Goal: Task Accomplishment & Management: Manage account settings

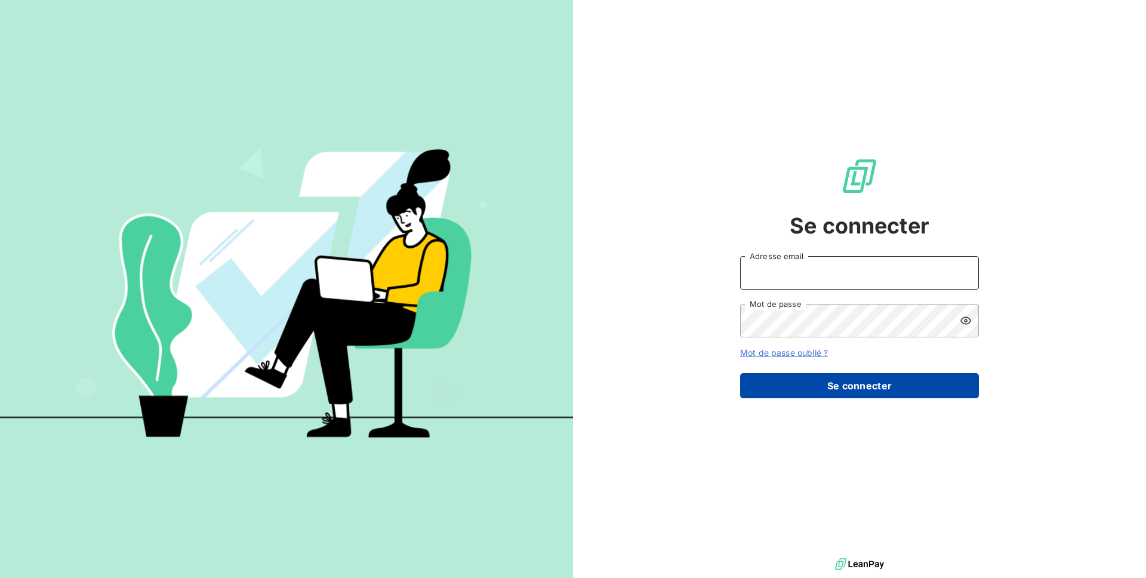
type input "[EMAIL_ADDRESS][DOMAIN_NAME]"
click at [873, 396] on button "Se connecter" at bounding box center [859, 385] width 239 height 25
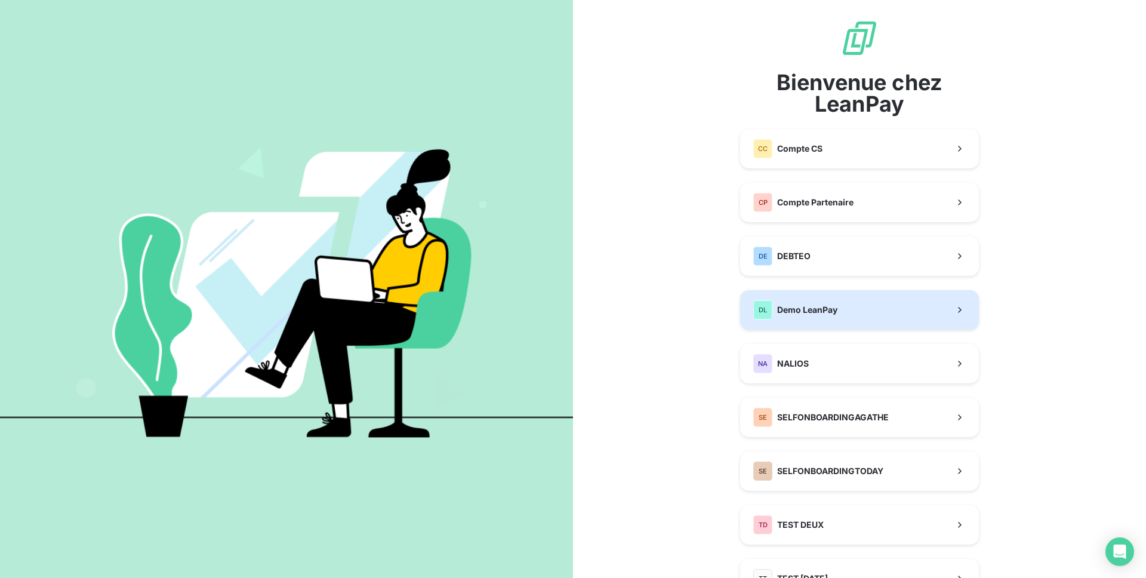
click at [809, 300] on div "DL Demo LeanPay" at bounding box center [795, 309] width 84 height 19
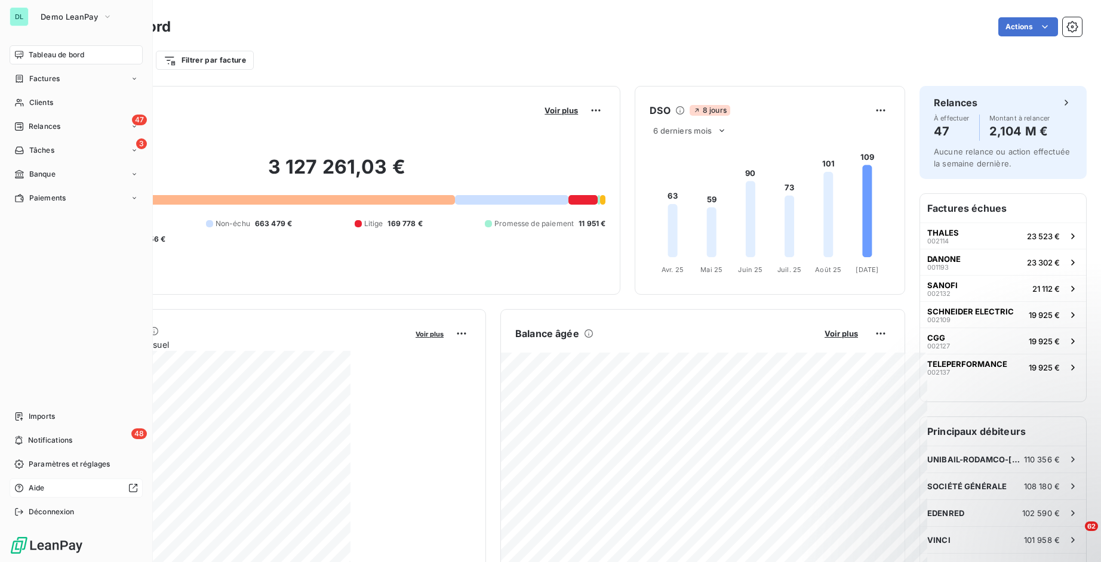
click at [54, 493] on div "Aide" at bounding box center [76, 488] width 133 height 19
click at [75, 439] on div "48 Notifications" at bounding box center [76, 440] width 133 height 19
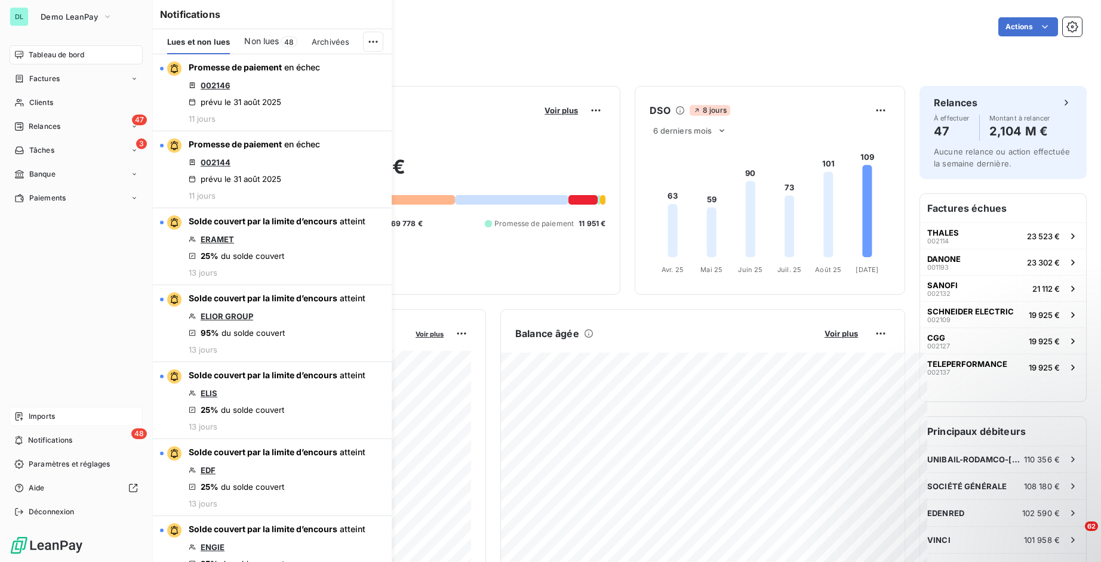
click at [69, 416] on div "Imports" at bounding box center [76, 416] width 133 height 19
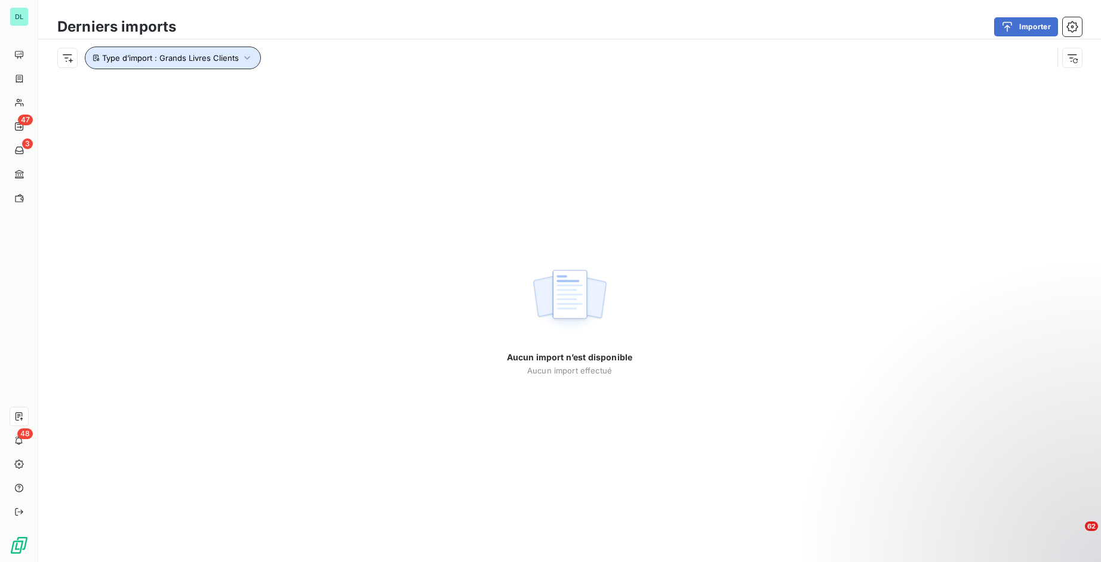
click at [212, 67] on button "Type d’import : Grands Livres Clients" at bounding box center [173, 58] width 176 height 23
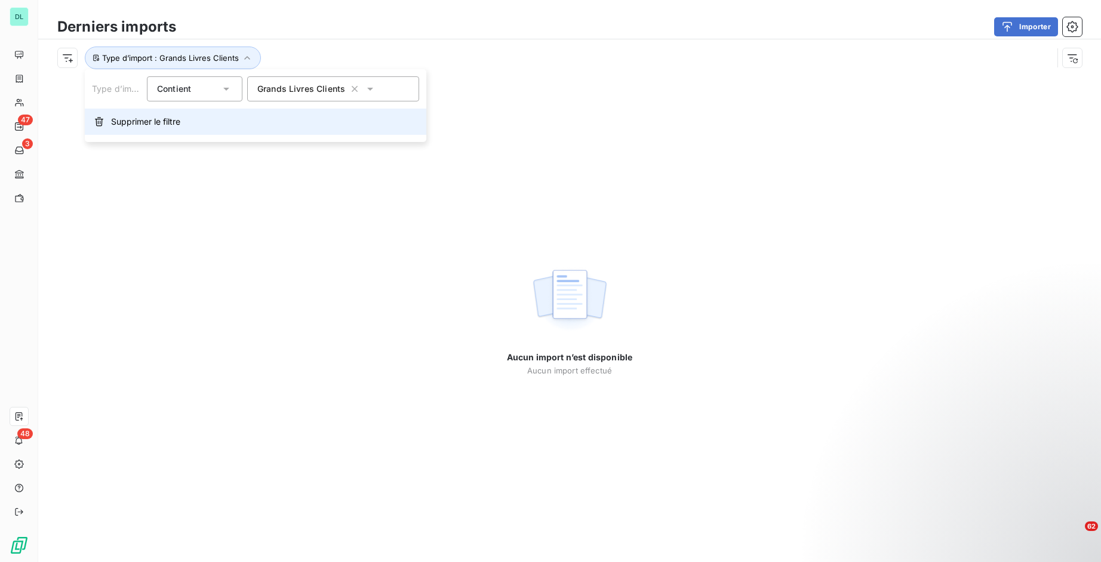
click at [192, 134] on button "Supprimer le filtre" at bounding box center [256, 122] width 342 height 26
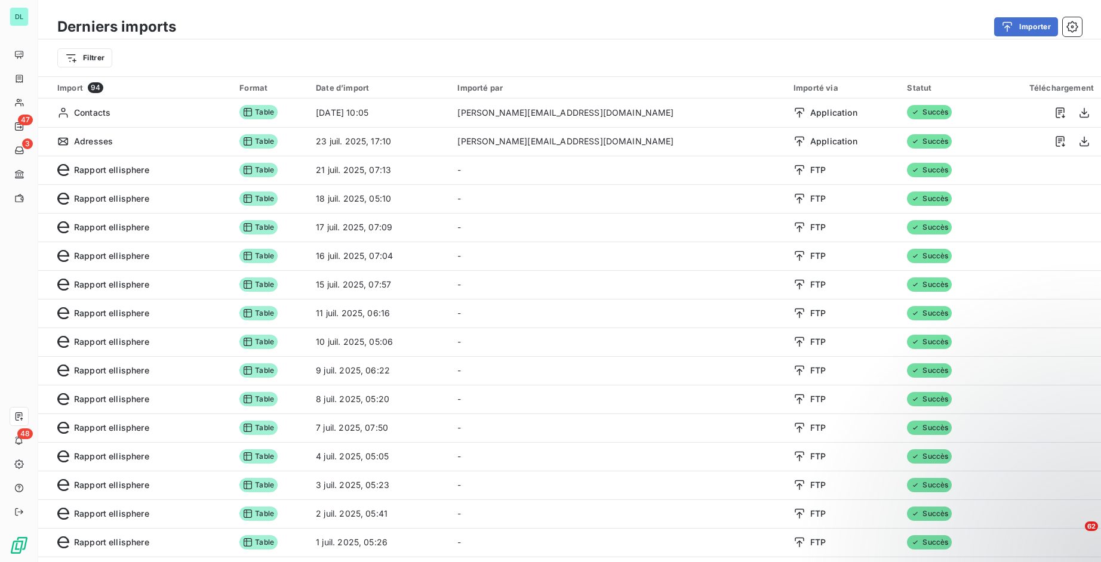
click at [190, 125] on td "Contacts" at bounding box center [135, 113] width 194 height 29
click at [1017, 27] on div "button" at bounding box center [1010, 27] width 18 height 12
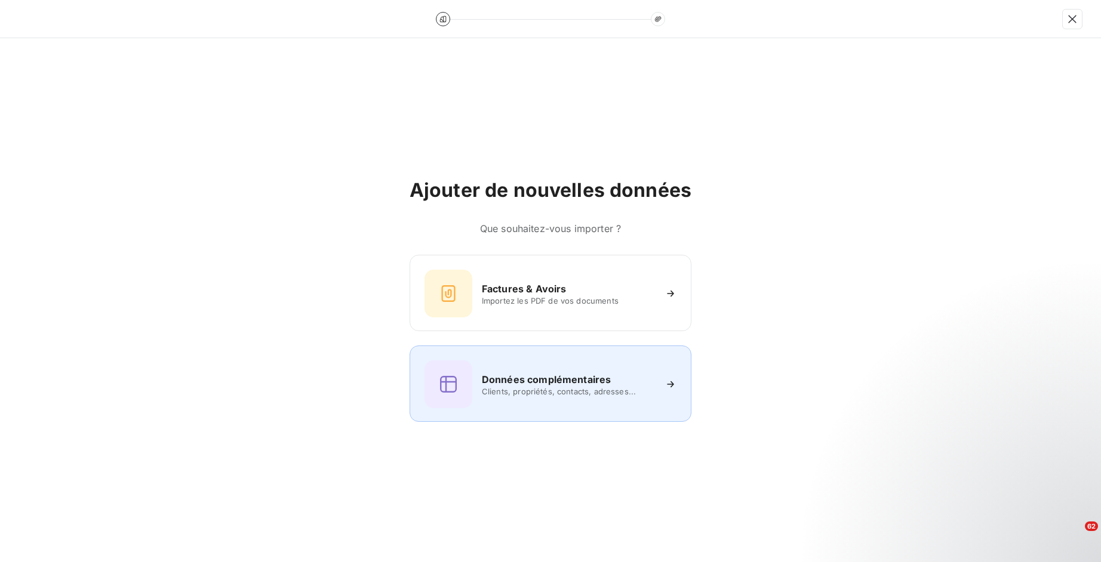
click at [566, 391] on span "Clients, propriétés, contacts, adresses..." at bounding box center [568, 392] width 173 height 10
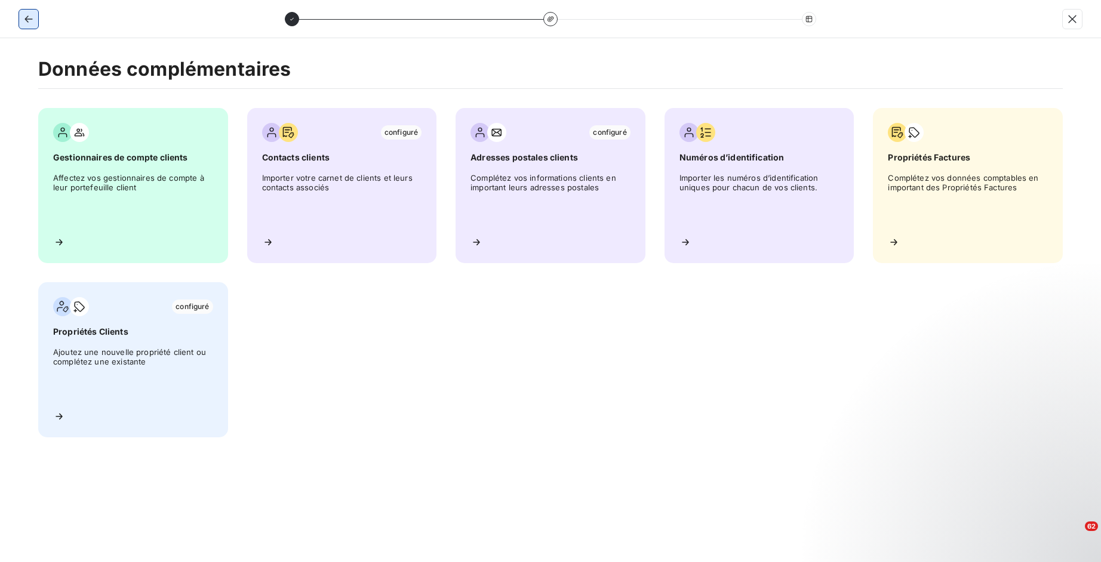
click at [35, 17] on button "button" at bounding box center [28, 19] width 19 height 19
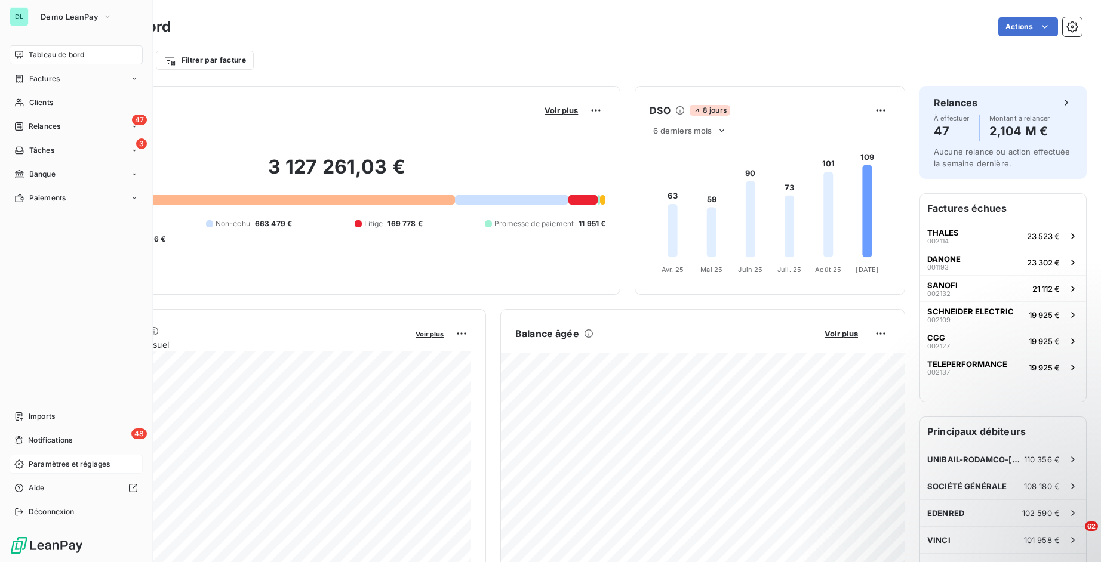
click at [58, 465] on span "Paramètres et réglages" at bounding box center [69, 464] width 81 height 11
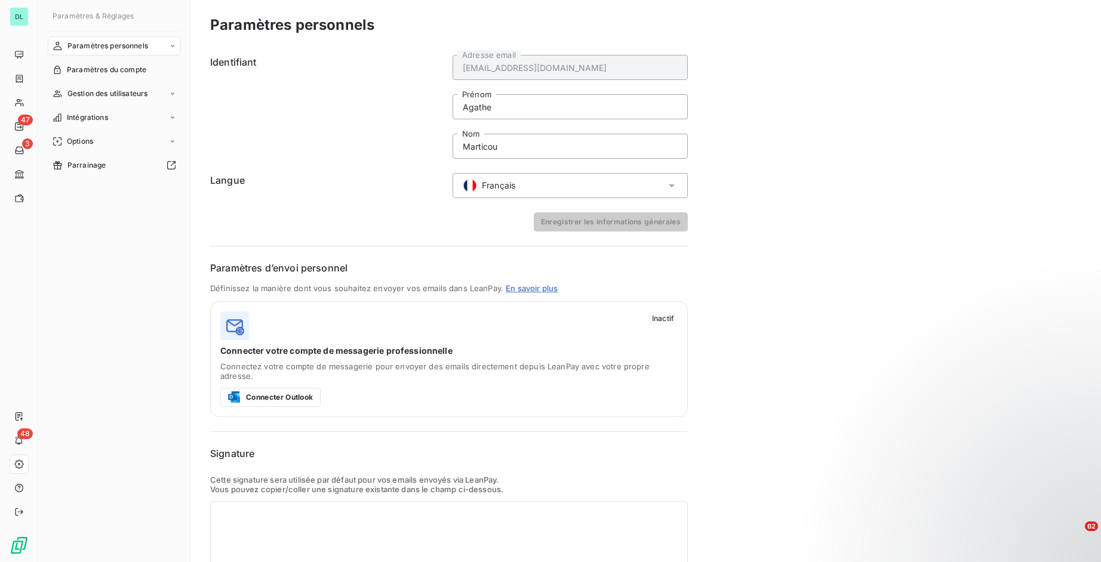
click at [100, 43] on span "Paramètres personnels" at bounding box center [107, 46] width 81 height 11
click at [478, 191] on div "Français" at bounding box center [489, 186] width 53 height 14
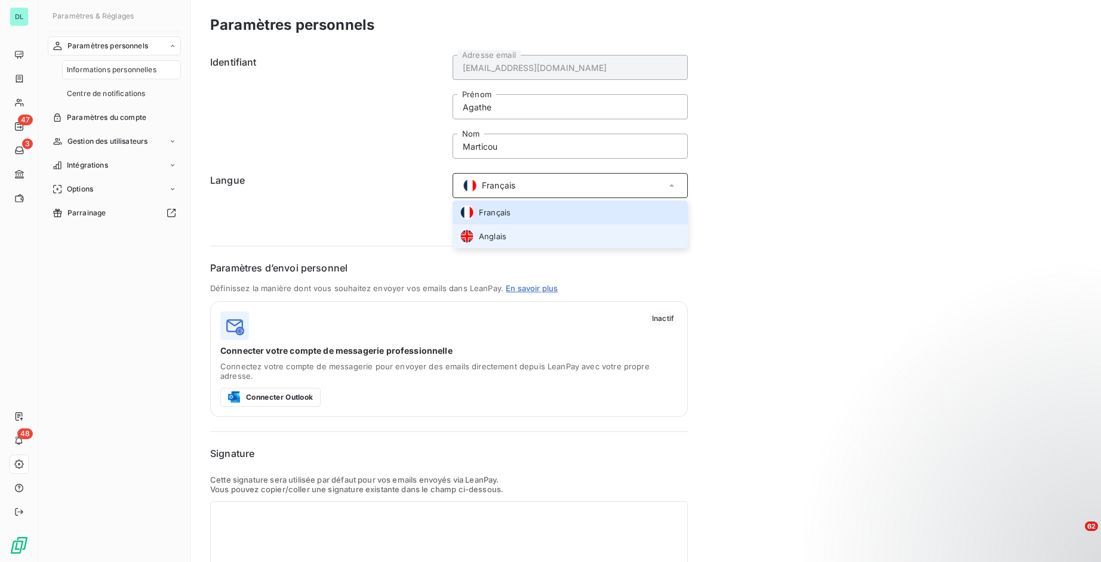
click at [488, 240] on span "Anglais" at bounding box center [492, 236] width 27 height 11
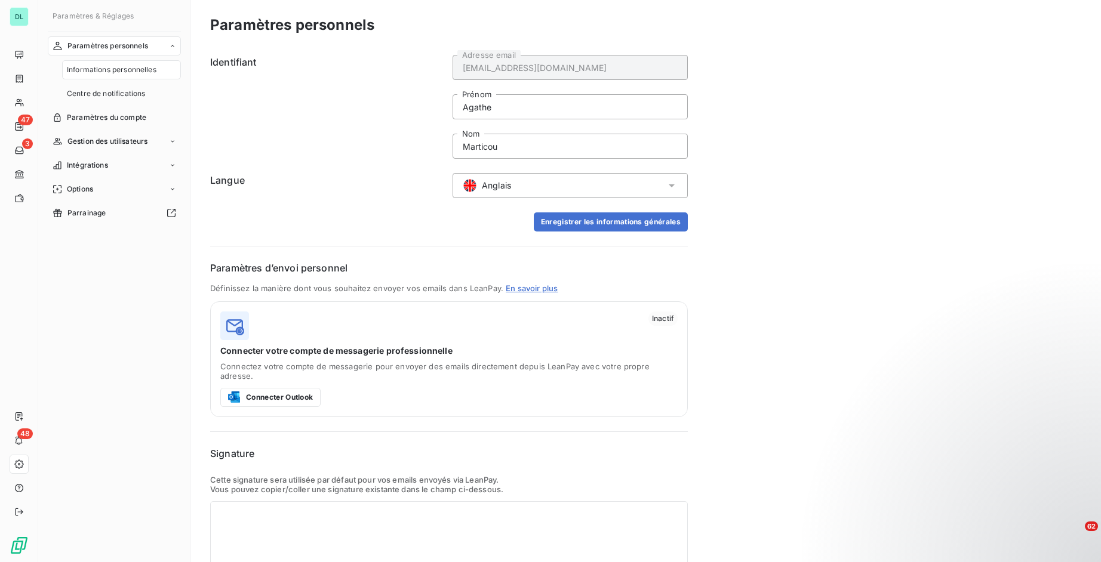
click at [497, 180] on span "Anglais" at bounding box center [496, 186] width 29 height 12
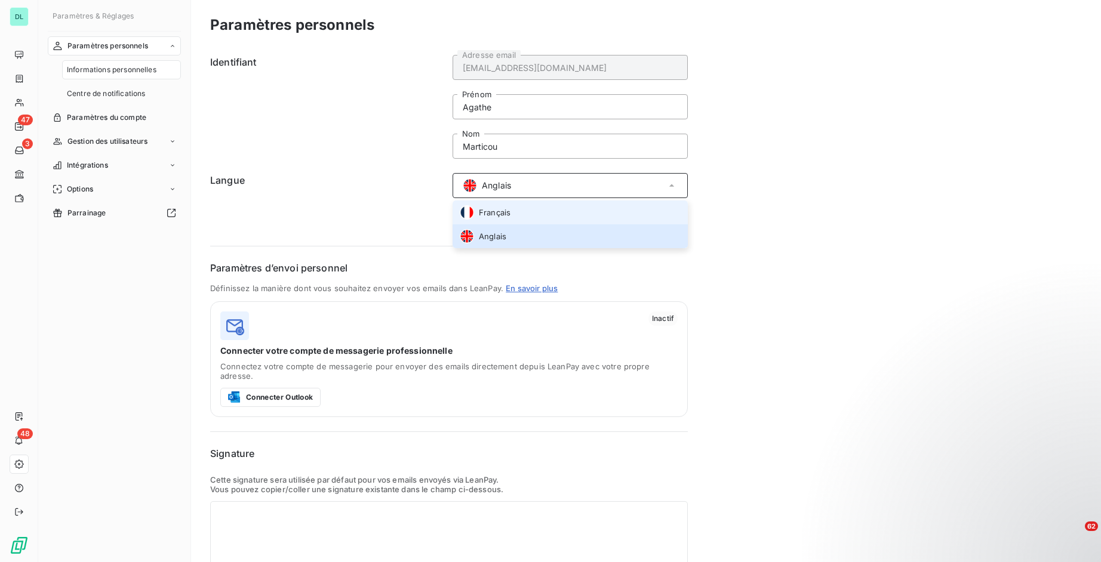
click at [487, 220] on li "Français" at bounding box center [570, 213] width 235 height 24
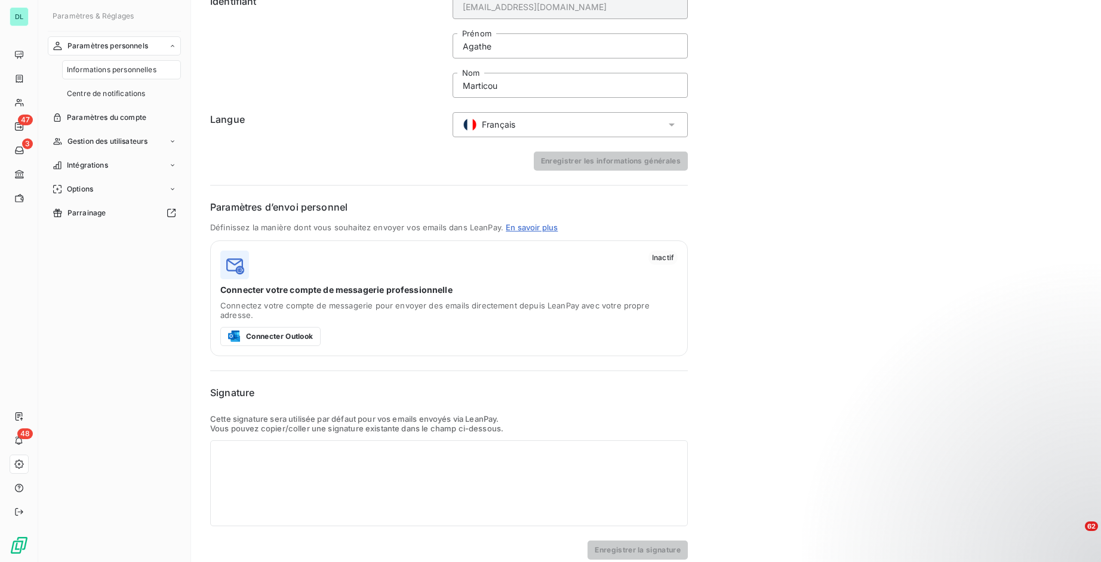
scroll to position [63, 0]
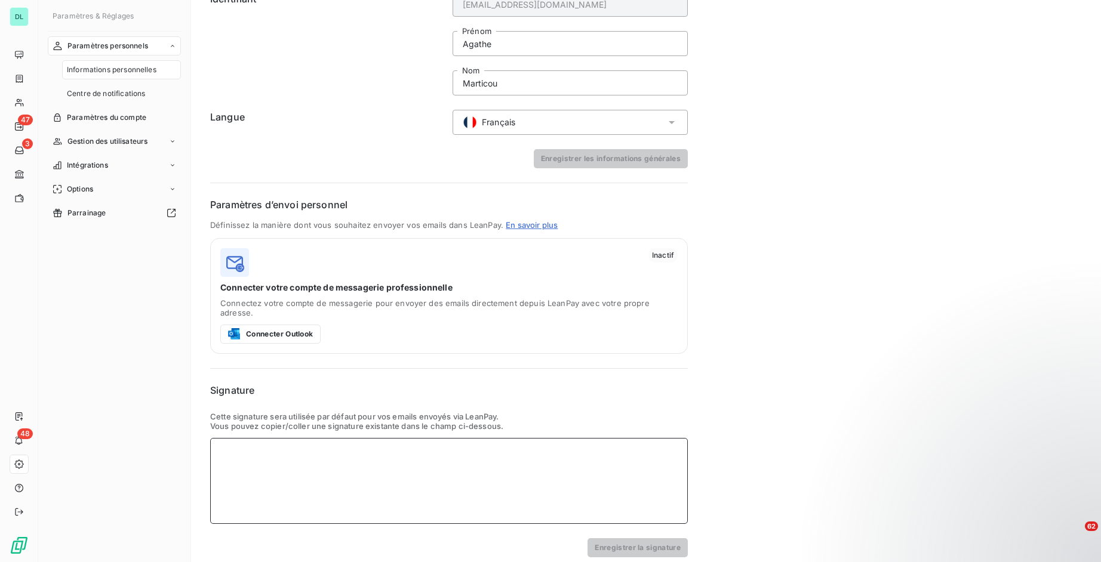
drag, startPoint x: 319, startPoint y: 451, endPoint x: 333, endPoint y: 502, distance: 52.4
click at [333, 502] on div at bounding box center [449, 481] width 478 height 86
click at [137, 97] on span "Centre de notifications" at bounding box center [106, 93] width 78 height 11
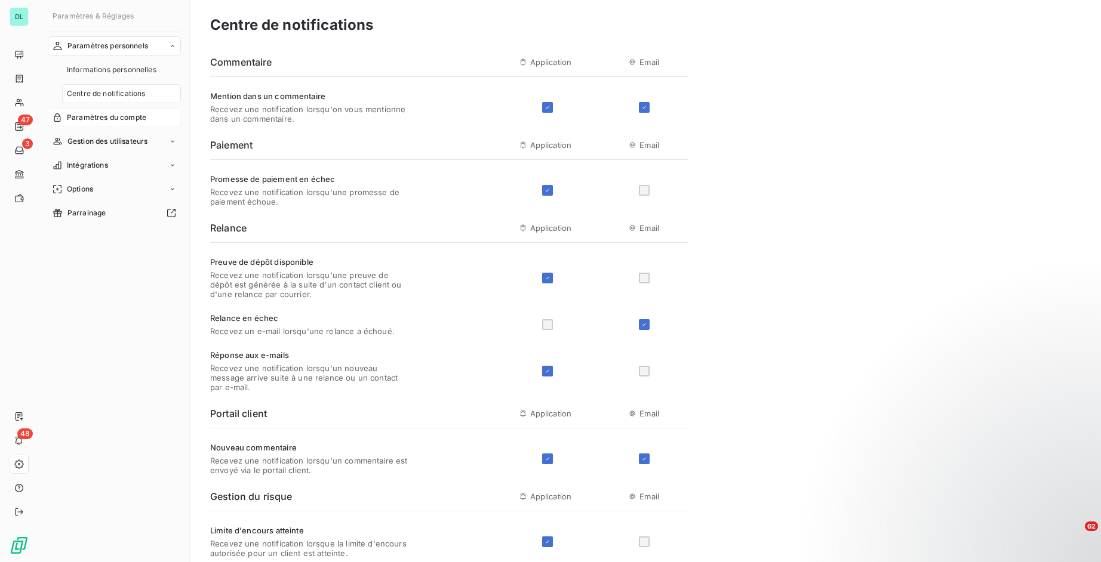
click at [98, 116] on span "Paramètres du compte" at bounding box center [106, 117] width 79 height 11
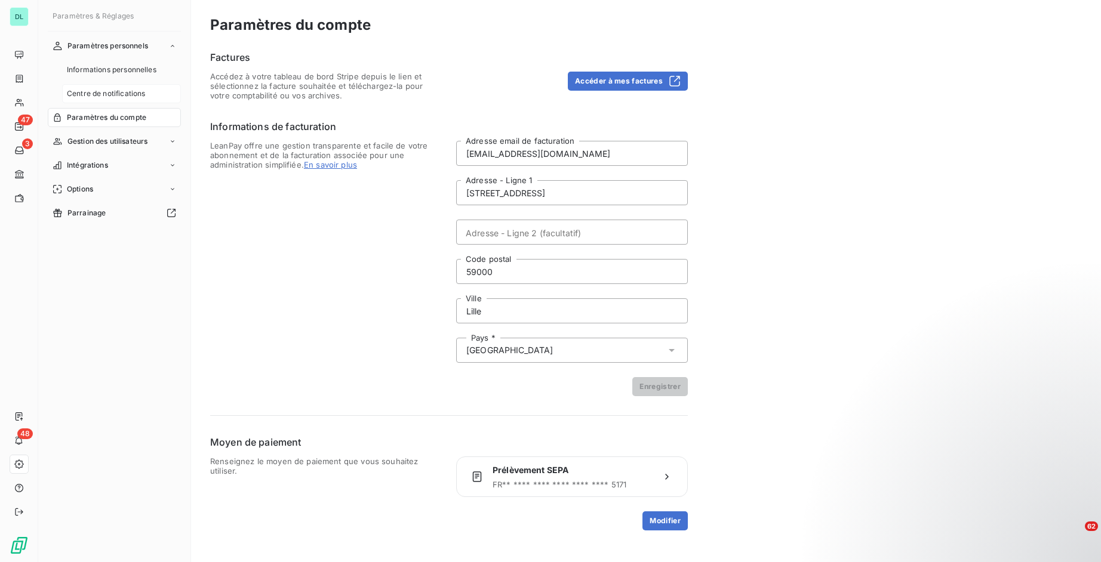
click at [97, 95] on span "Centre de notifications" at bounding box center [106, 93] width 78 height 11
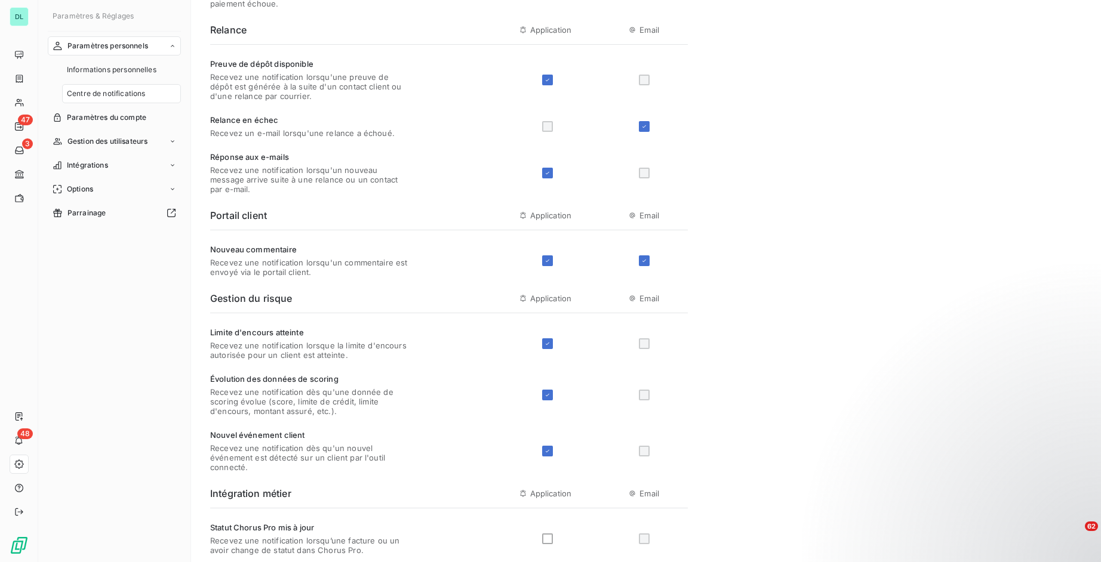
scroll to position [336, 0]
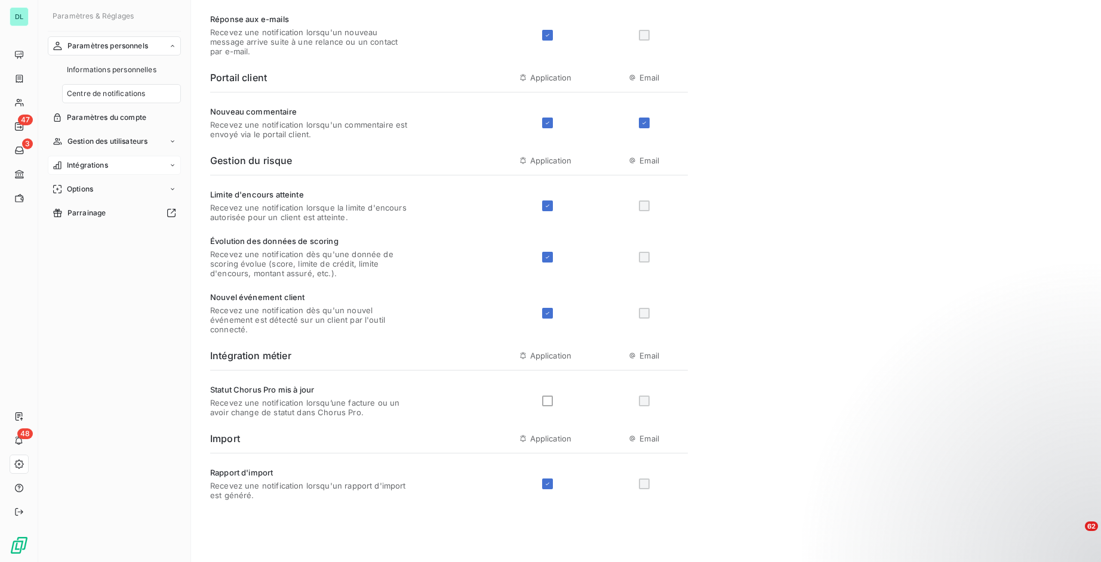
click at [101, 170] on span "Intégrations" at bounding box center [87, 165] width 41 height 11
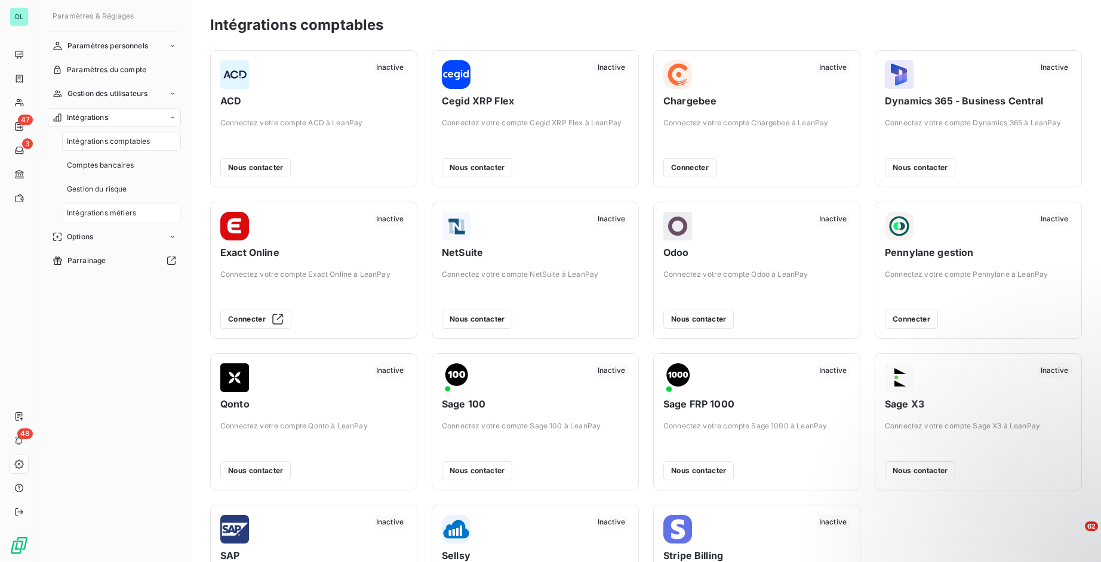
click at [131, 213] on span "Intégrations métiers" at bounding box center [101, 213] width 69 height 11
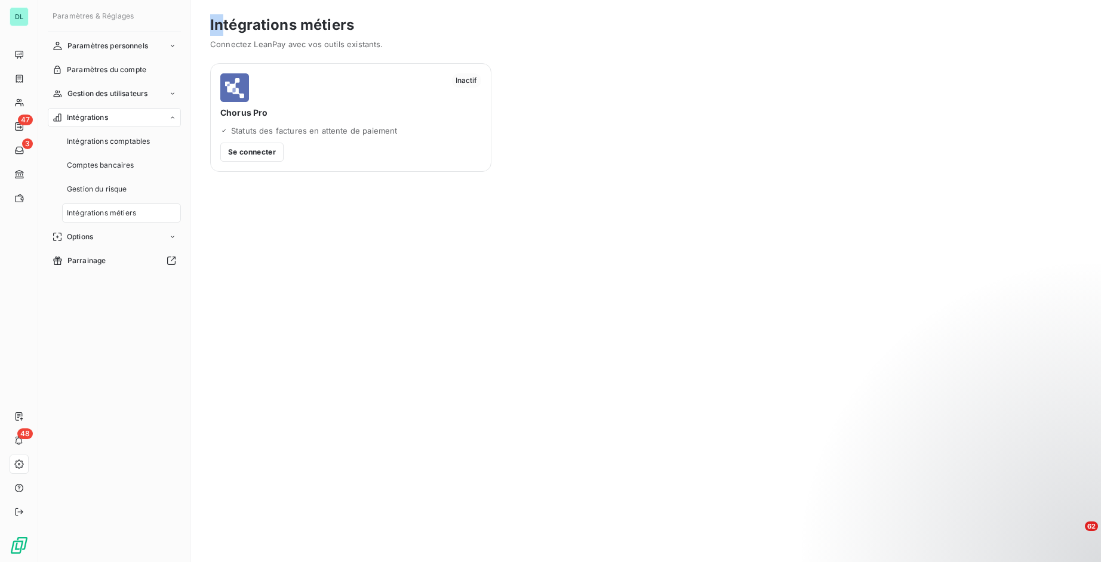
drag, startPoint x: 222, startPoint y: 24, endPoint x: 316, endPoint y: 10, distance: 95.4
click at [318, 10] on div "Intégrations métiers Connectez LeanPay avec vos outils existants. Inactif Choru…" at bounding box center [646, 281] width 910 height 562
click at [143, 48] on span "Paramètres personnels" at bounding box center [107, 46] width 81 height 11
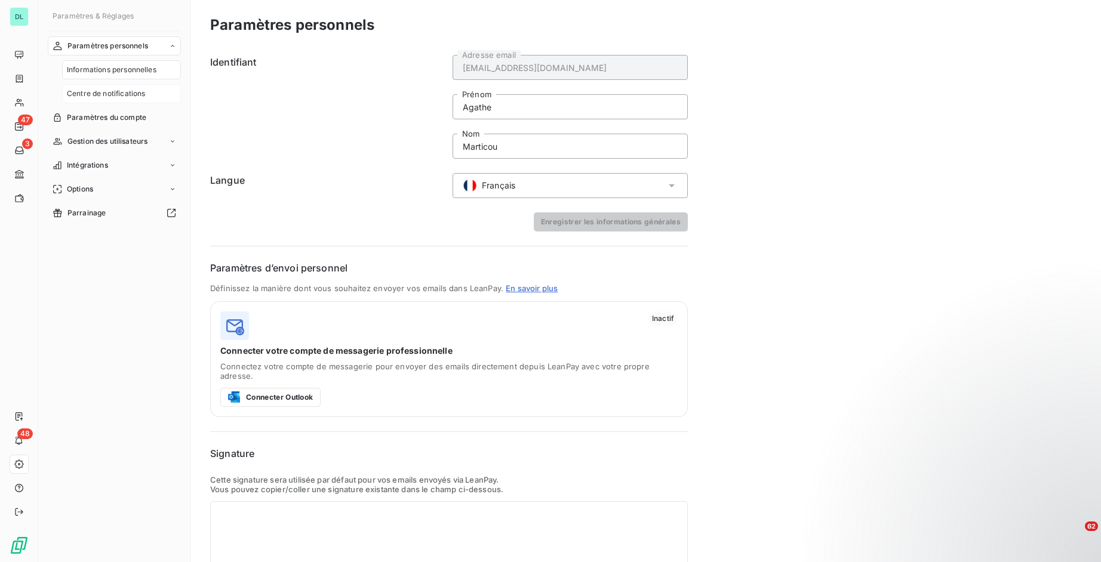
click at [134, 88] on span "Centre de notifications" at bounding box center [106, 93] width 78 height 11
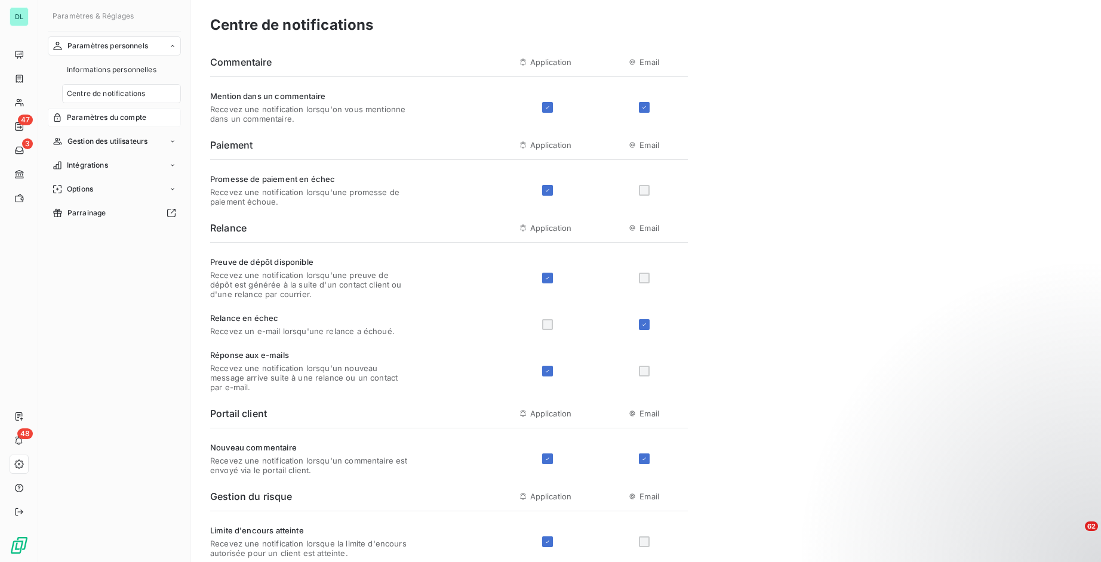
click at [126, 116] on span "Paramètres du compte" at bounding box center [106, 117] width 79 height 11
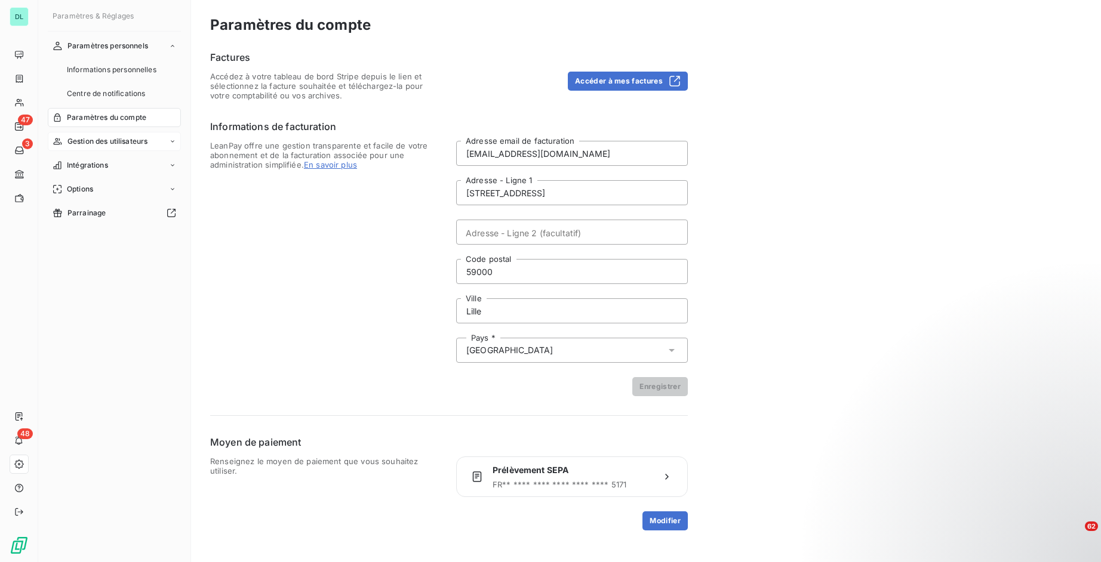
click at [150, 143] on div "Gestion des utilisateurs" at bounding box center [114, 141] width 133 height 19
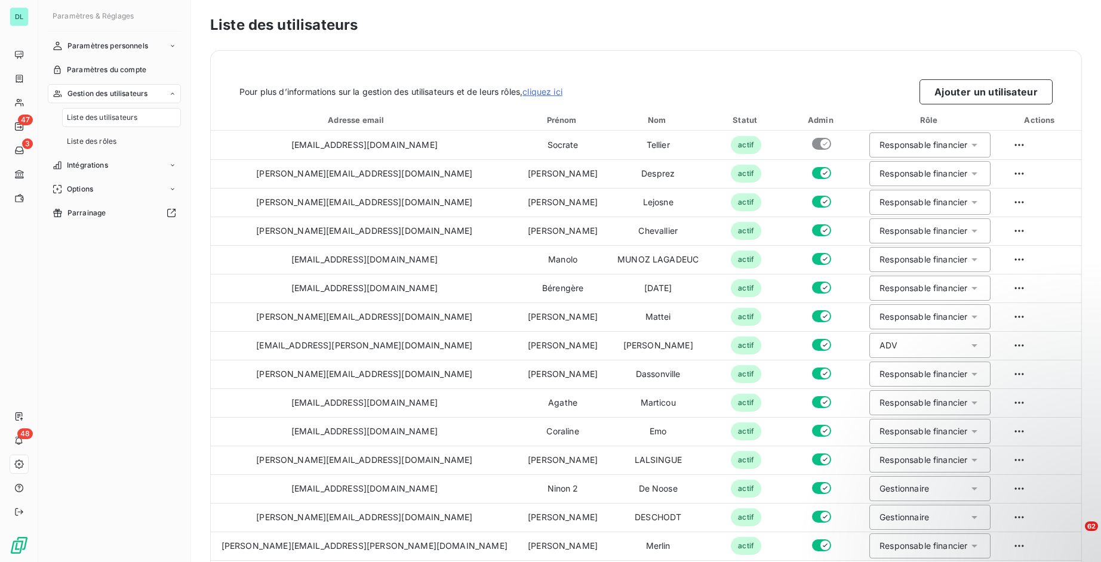
click at [150, 143] on div "Liste des rôles" at bounding box center [121, 141] width 119 height 19
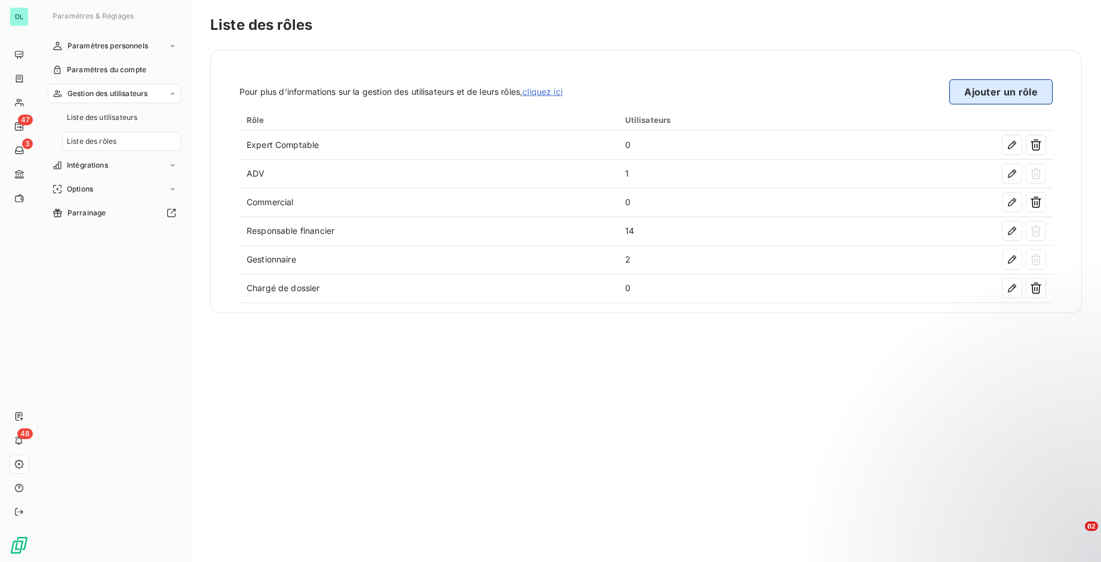
click at [964, 90] on button "Ajouter un rôle" at bounding box center [1000, 91] width 103 height 25
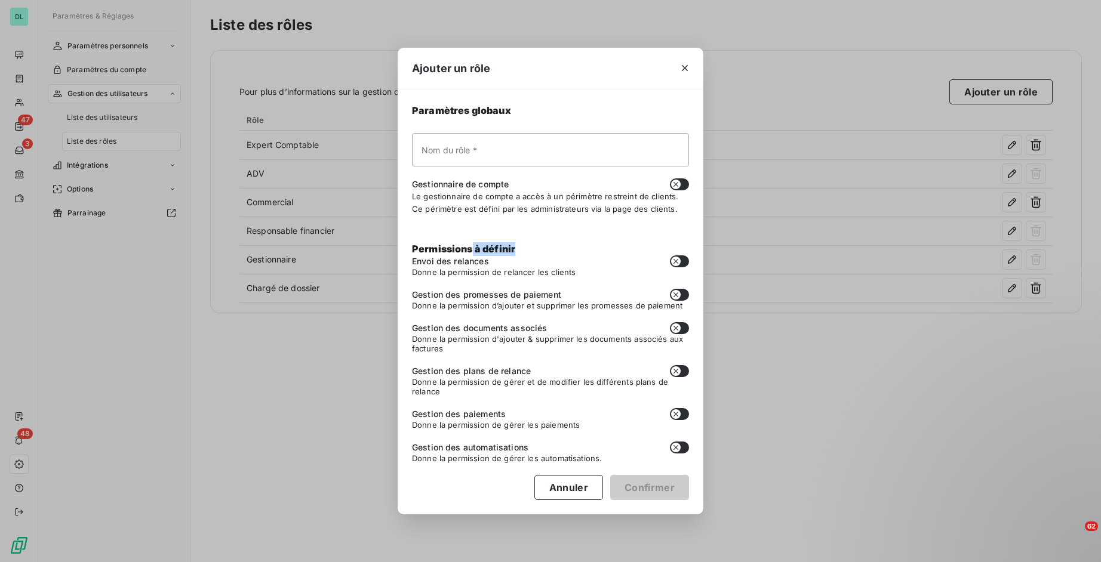
drag, startPoint x: 472, startPoint y: 245, endPoint x: 519, endPoint y: 247, distance: 47.8
click at [519, 247] on div "Permissions à définir Envoi des relances Donne la permission de relancer les cl…" at bounding box center [550, 358] width 277 height 233
click at [550, 488] on button "Annuler" at bounding box center [568, 487] width 69 height 25
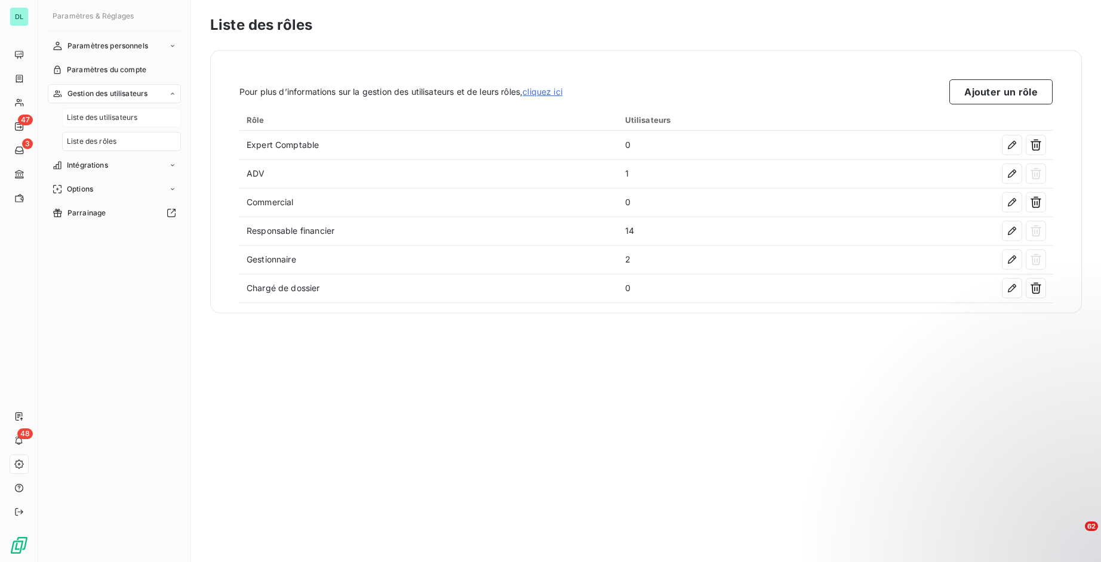
click at [149, 119] on div "Liste des utilisateurs" at bounding box center [121, 117] width 119 height 19
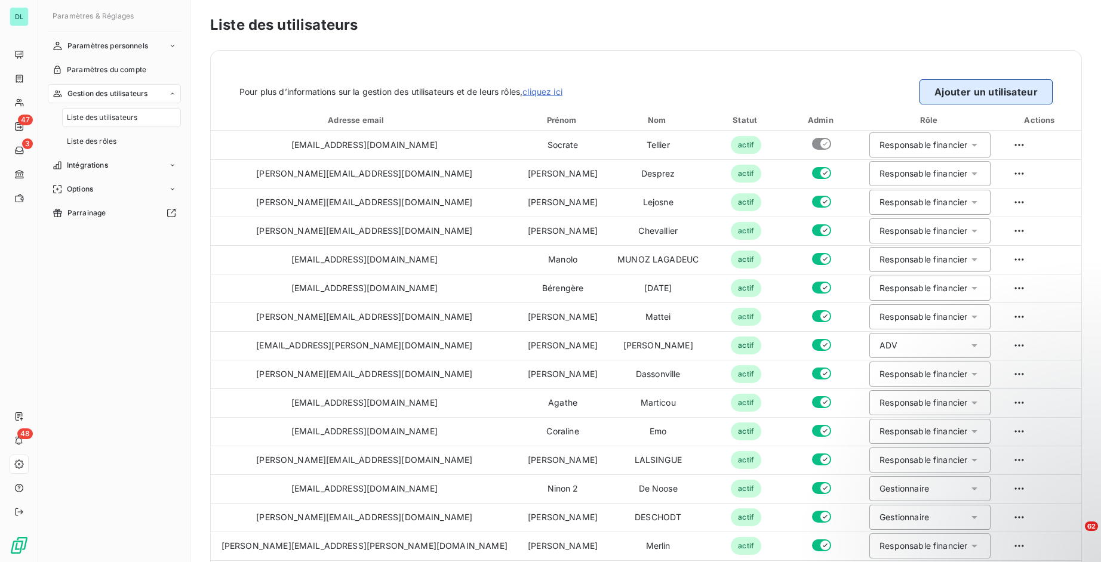
click at [1019, 91] on button "Ajouter un utilisateur" at bounding box center [985, 91] width 133 height 25
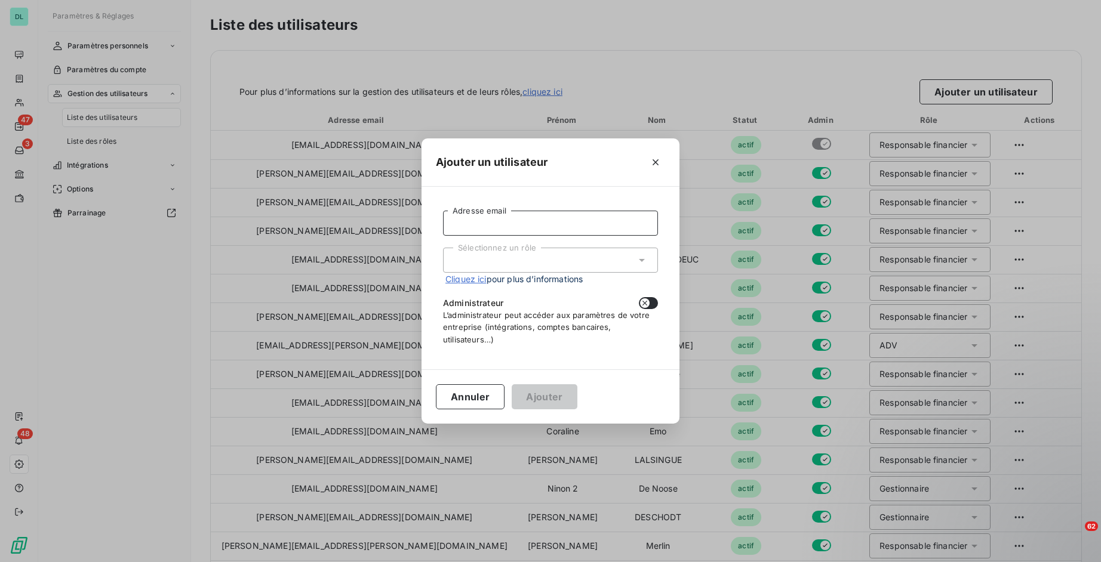
click at [517, 227] on input "Adresse email" at bounding box center [550, 223] width 215 height 25
click at [475, 263] on div "Sélectionnez un rôle" at bounding box center [550, 260] width 215 height 25
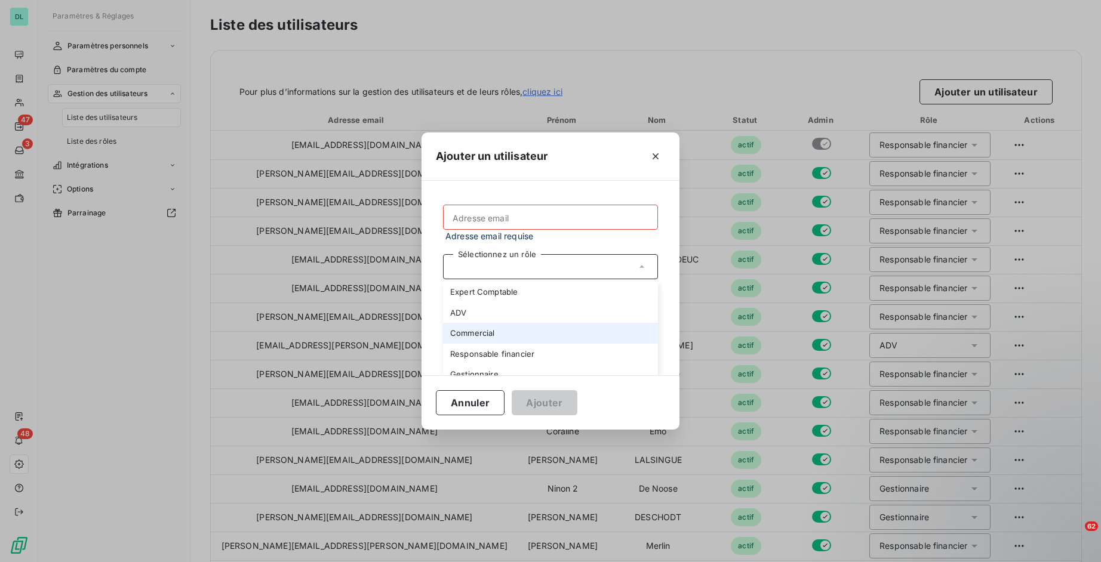
scroll to position [30, 0]
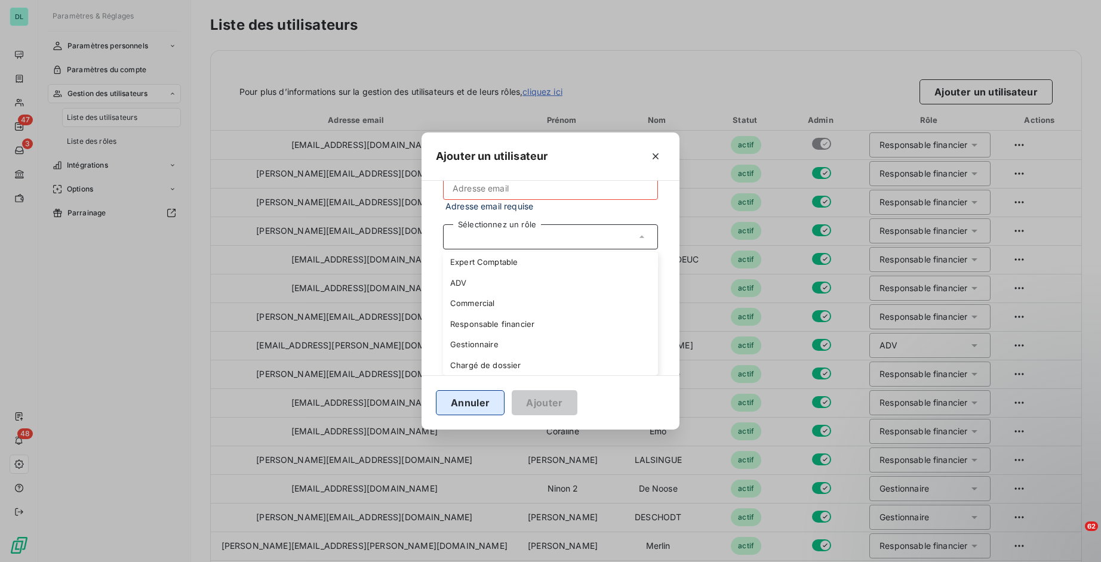
click at [476, 406] on button "Annuler" at bounding box center [470, 402] width 69 height 25
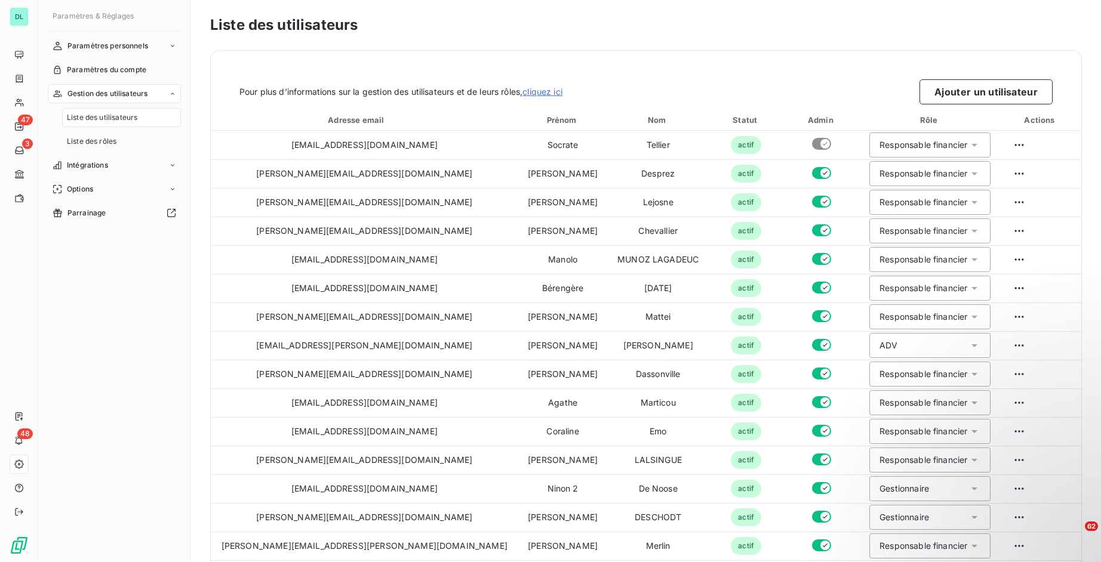
scroll to position [0, 0]
click at [138, 161] on div "Intégrations" at bounding box center [114, 165] width 133 height 19
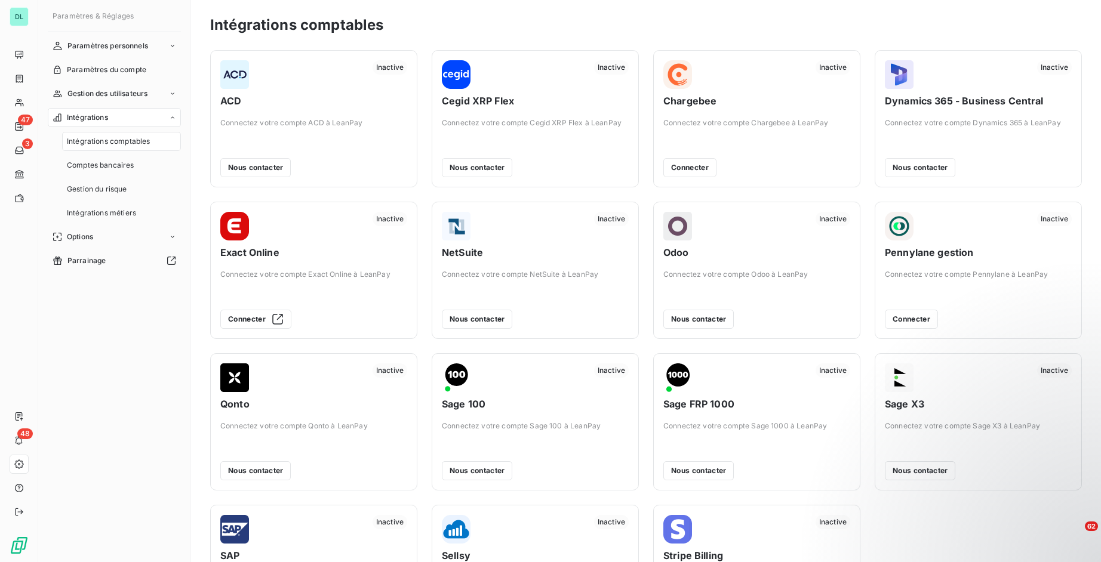
click at [130, 146] on span "Intégrations comptables" at bounding box center [108, 141] width 83 height 11
click at [931, 327] on button "Connecter" at bounding box center [911, 319] width 53 height 19
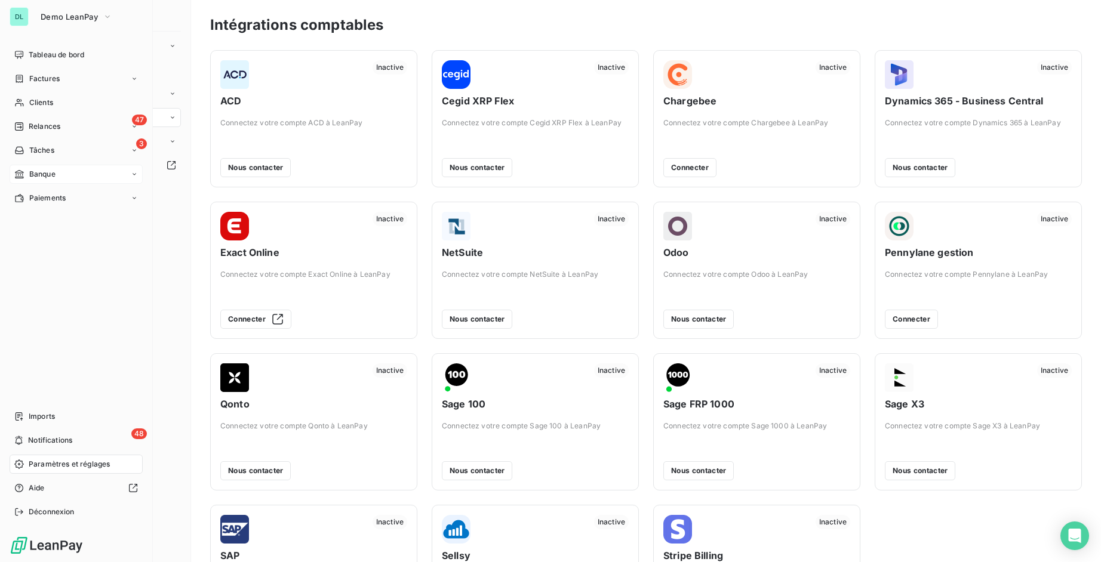
click at [42, 175] on span "Banque" at bounding box center [42, 174] width 26 height 11
click at [48, 203] on span "Opérations à associer" at bounding box center [66, 198] width 75 height 11
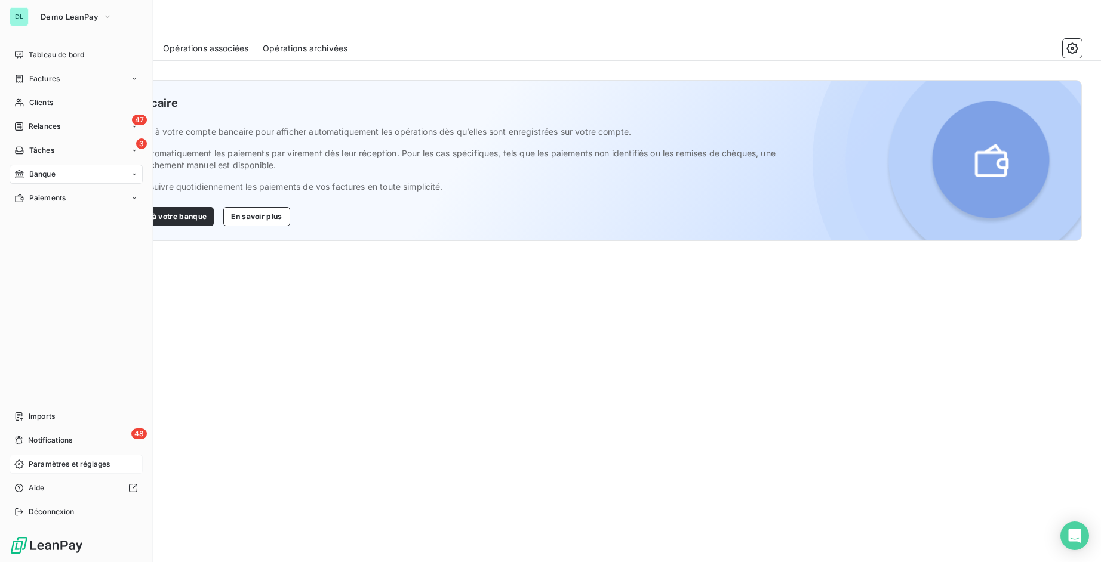
click at [79, 457] on div "Paramètres et réglages" at bounding box center [76, 464] width 133 height 19
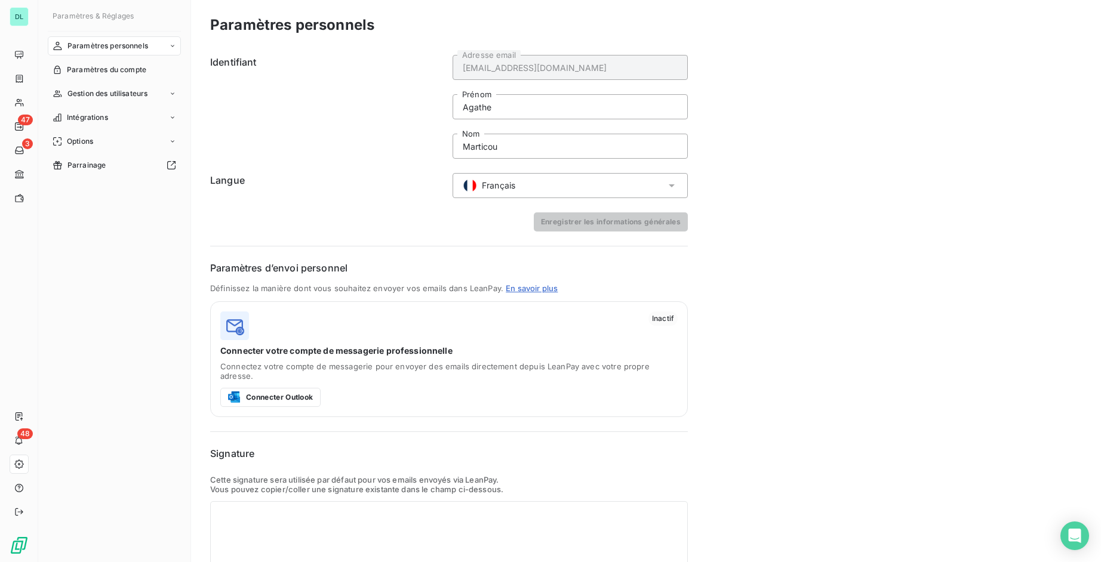
click at [133, 104] on nav "Paramètres personnels Paramètres du compte Gestion des utilisateurs Intégration…" at bounding box center [114, 105] width 133 height 139
click at [129, 116] on div "Intégrations" at bounding box center [114, 117] width 133 height 19
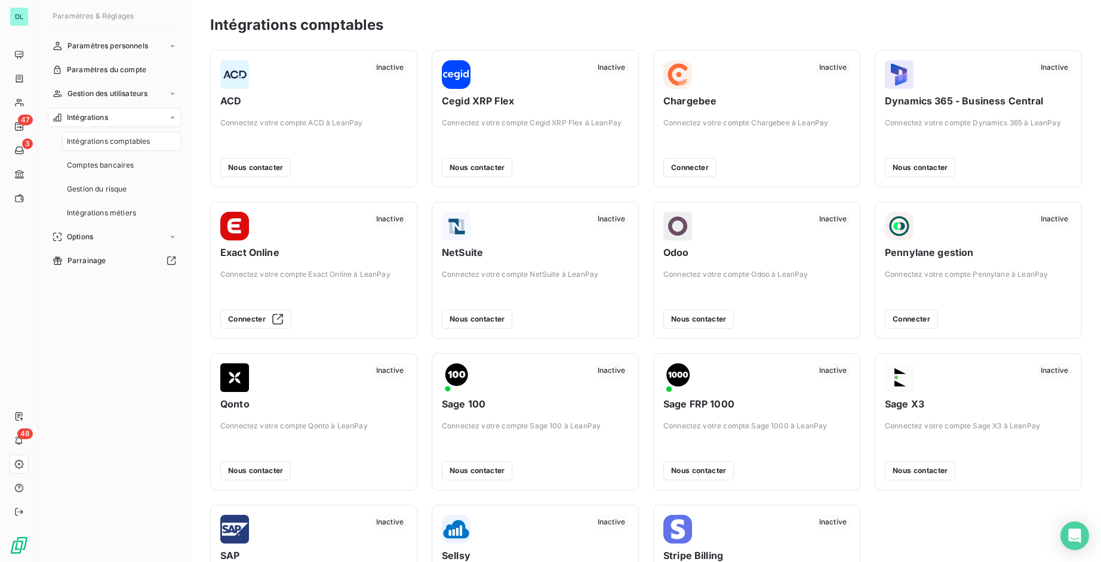
click at [141, 152] on nav "Intégrations comptables Comptes bancaires Gestion du risque Intégrations métiers" at bounding box center [121, 177] width 119 height 91
click at [140, 160] on div "Comptes bancaires" at bounding box center [121, 165] width 119 height 19
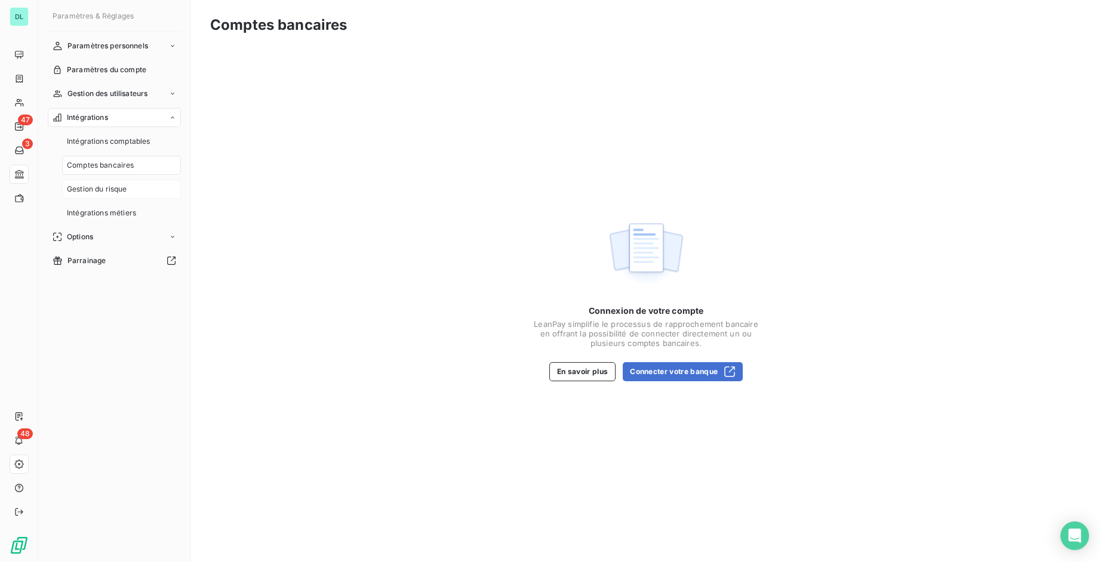
click at [133, 189] on div "Gestion du risque" at bounding box center [121, 189] width 119 height 19
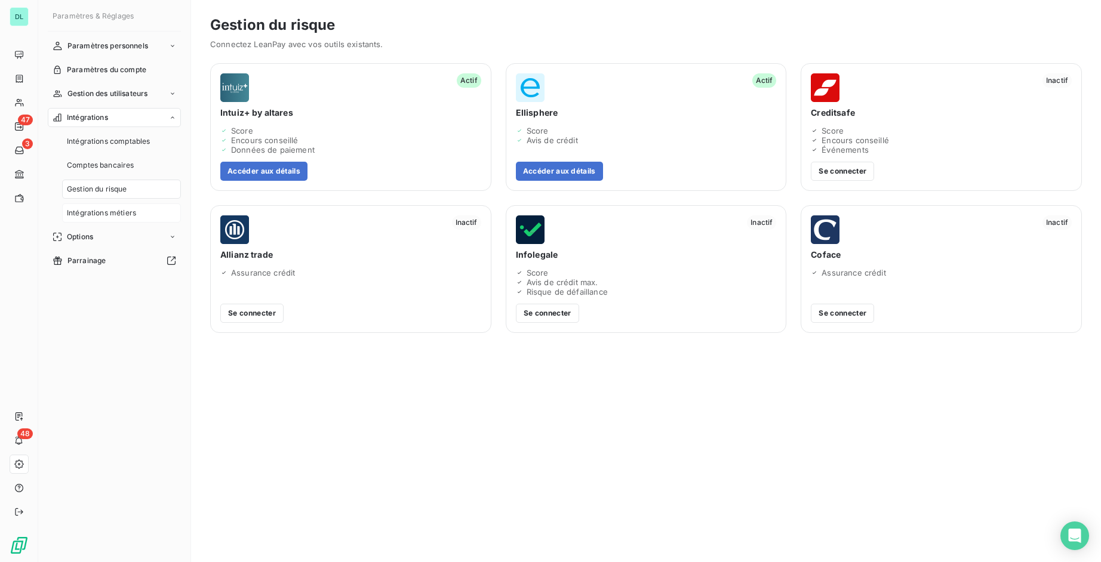
click at [124, 208] on span "Intégrations métiers" at bounding box center [101, 213] width 69 height 11
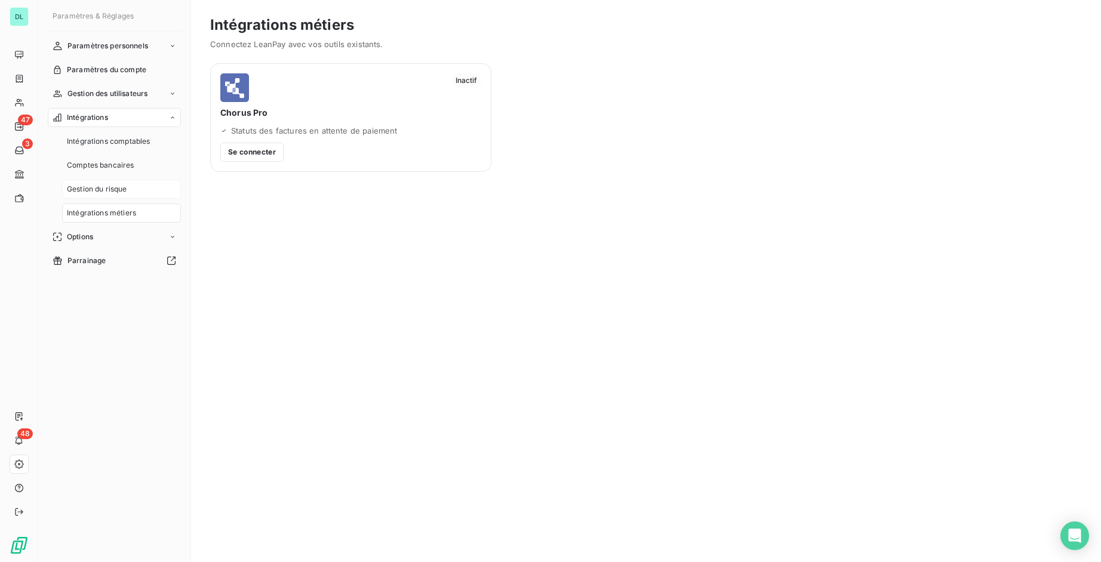
click at [128, 192] on div "Gestion du risque" at bounding box center [121, 189] width 119 height 19
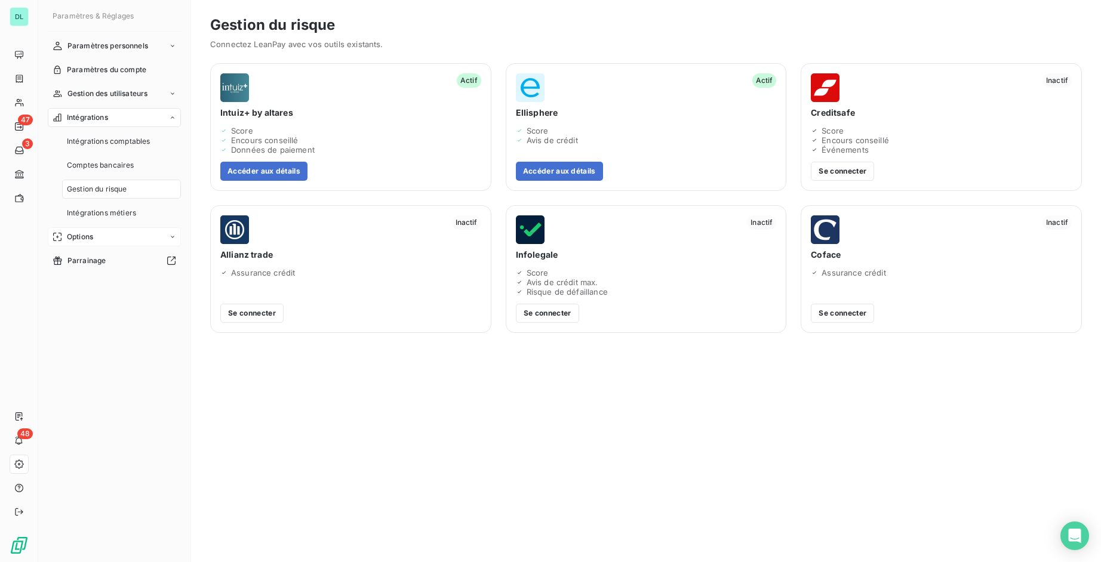
click at [112, 236] on div "Options" at bounding box center [114, 236] width 133 height 19
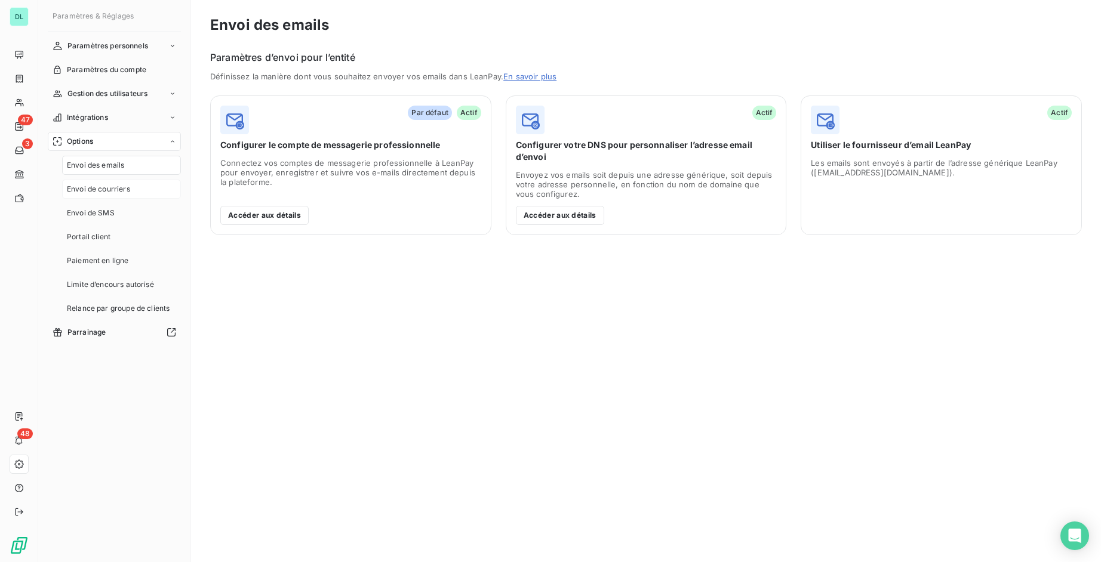
click at [114, 189] on span "Envoi de courriers" at bounding box center [98, 189] width 63 height 11
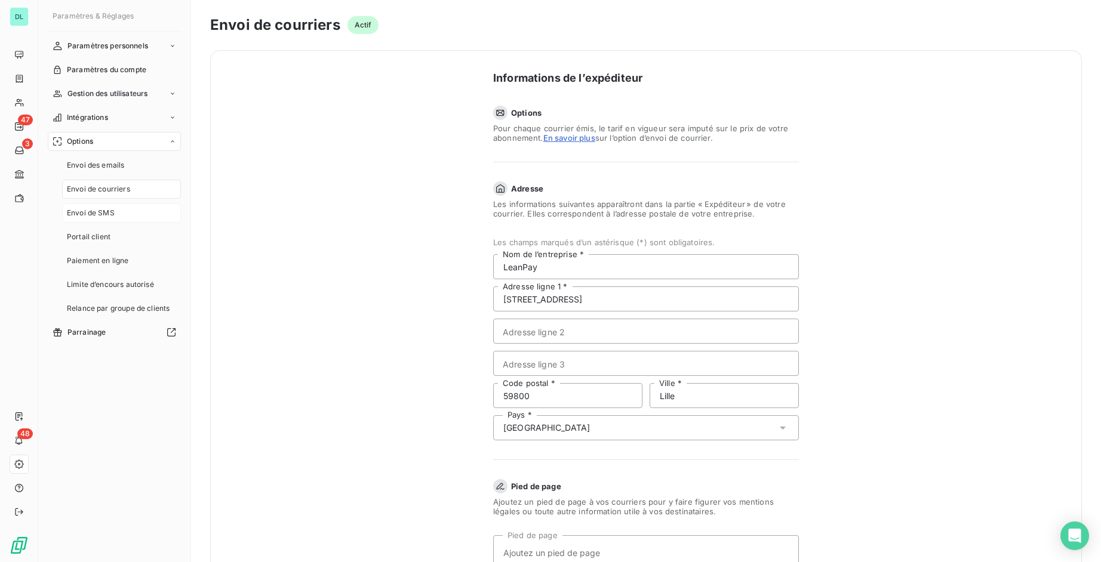
click at [106, 214] on span "Envoi de SMS" at bounding box center [91, 213] width 48 height 11
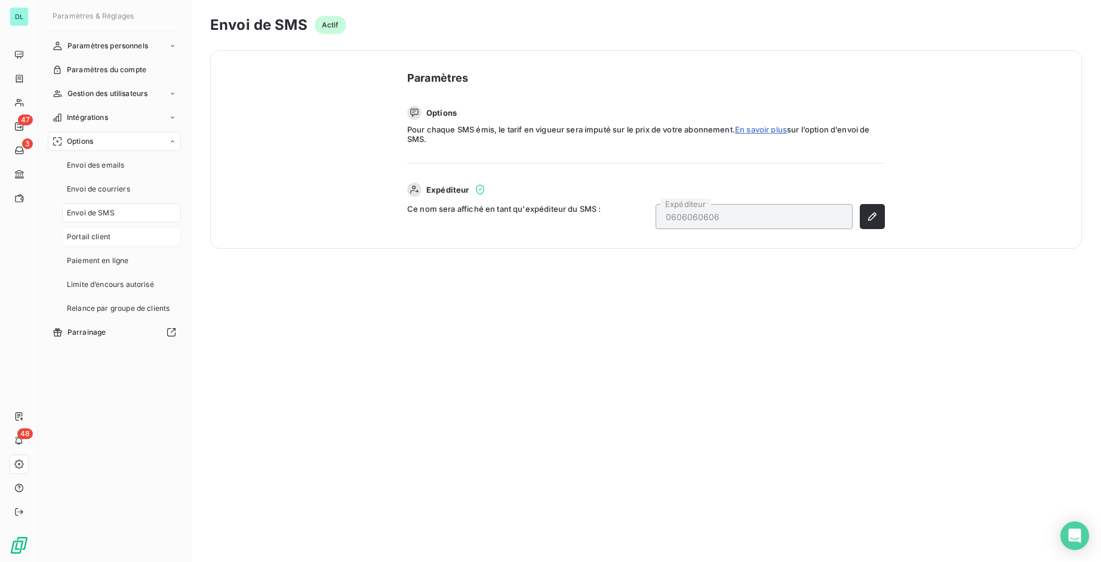
click at [113, 235] on div "Portail client" at bounding box center [121, 236] width 119 height 19
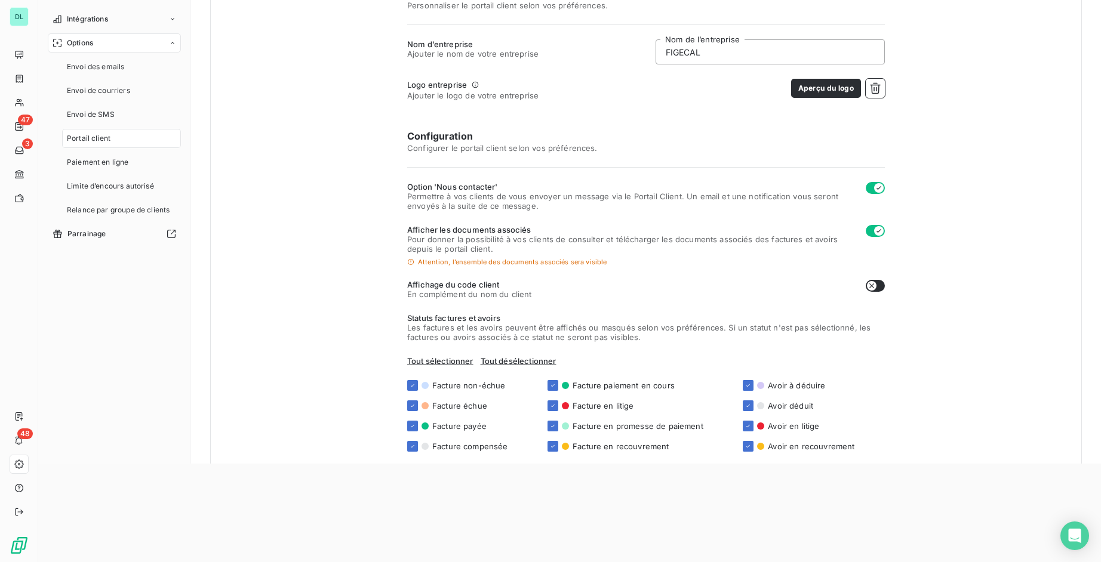
scroll to position [81, 0]
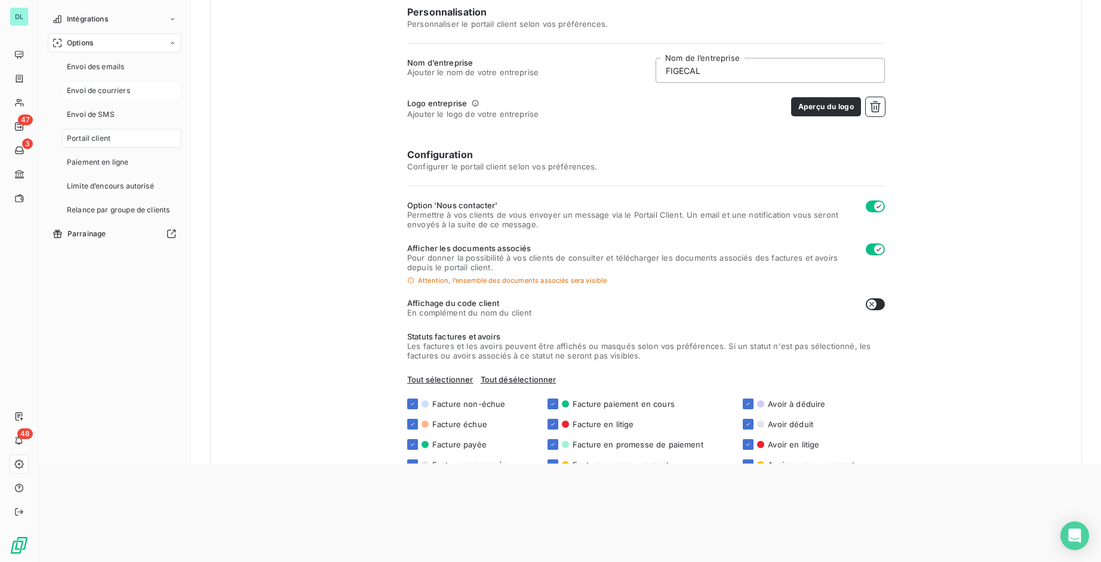
click at [143, 100] on div "Envoi de courriers" at bounding box center [121, 90] width 119 height 19
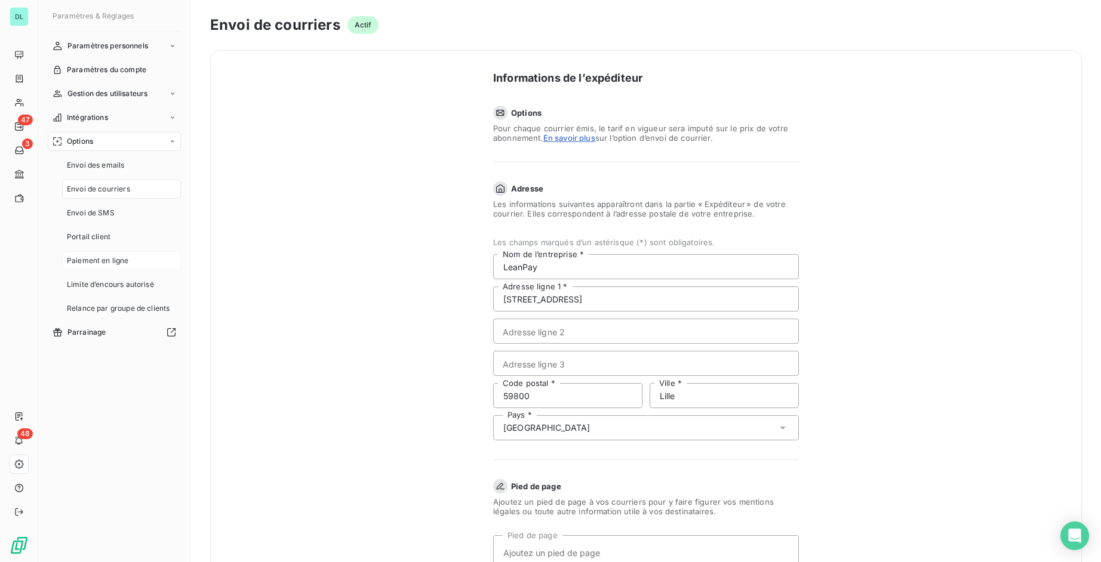
click at [100, 268] on div "Paiement en ligne" at bounding box center [121, 260] width 119 height 19
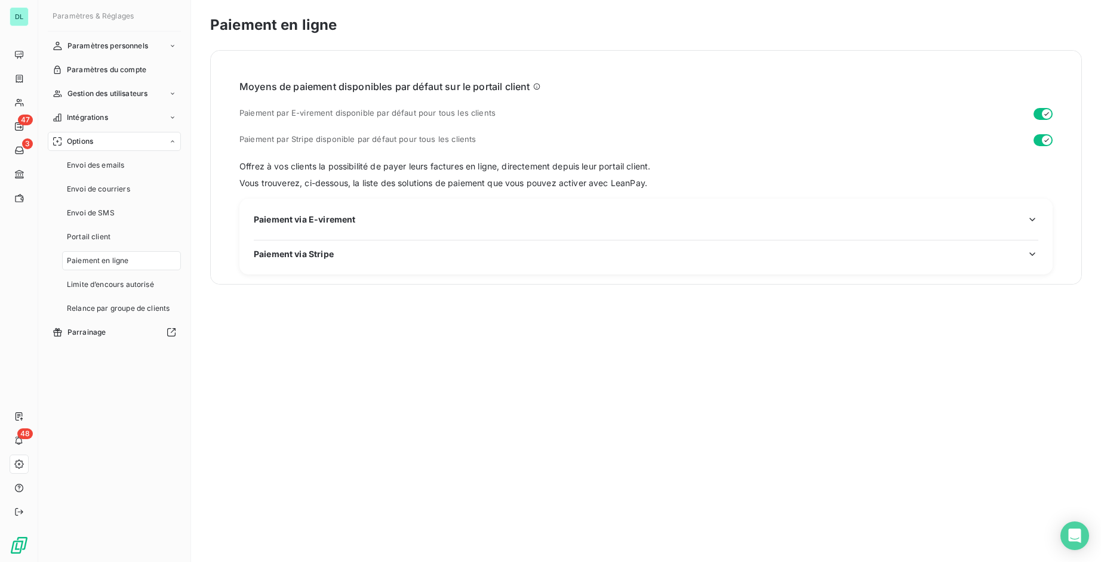
click at [344, 220] on span "Paiement via E-virement" at bounding box center [304, 219] width 101 height 13
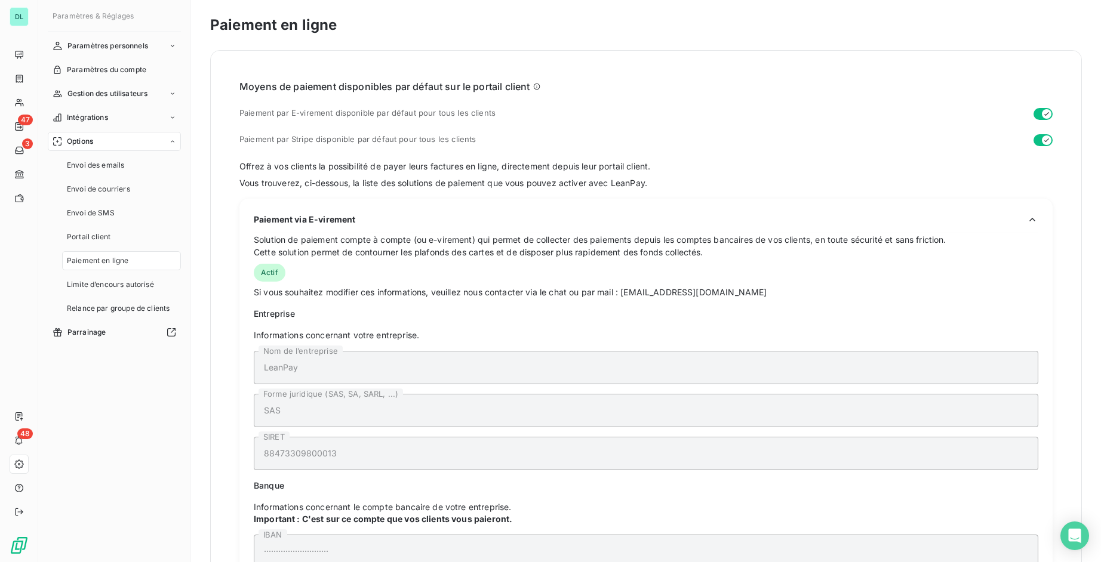
click at [364, 219] on div "Paiement via E-virement" at bounding box center [646, 219] width 785 height 13
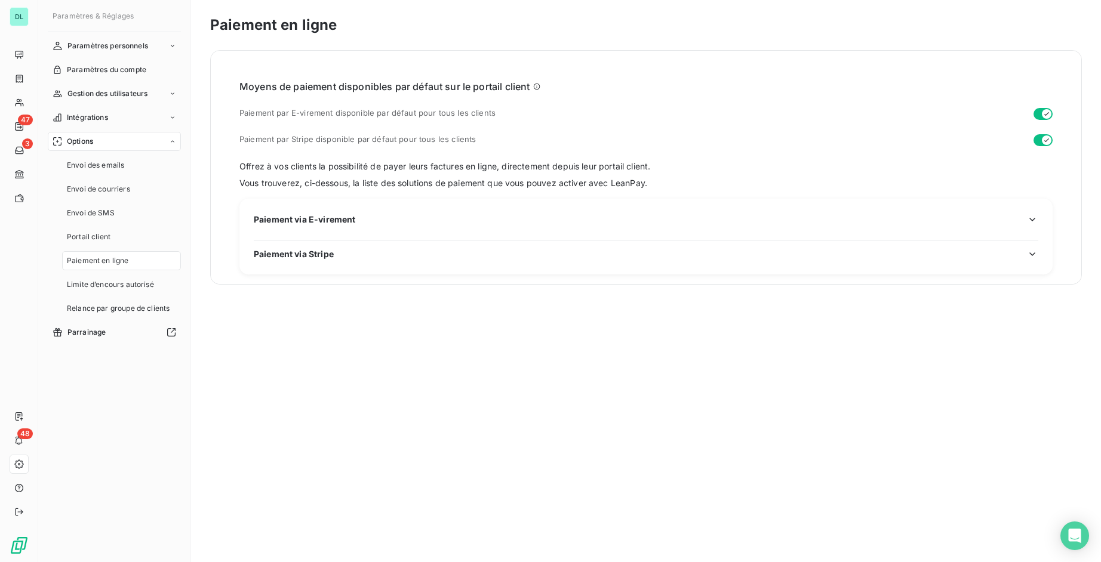
click at [318, 250] on span "Paiement via Stripe" at bounding box center [294, 254] width 80 height 13
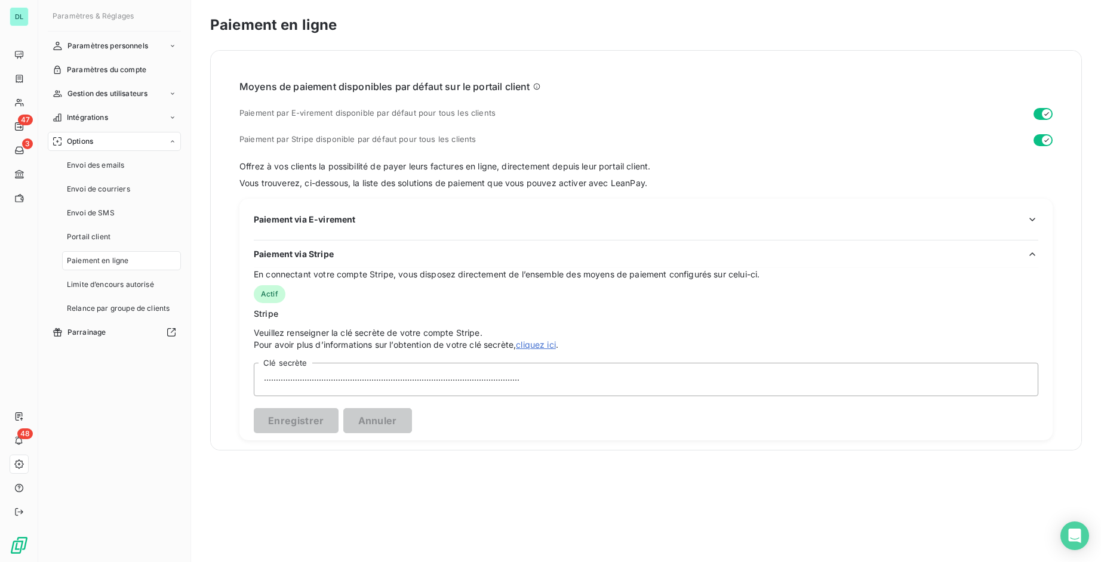
click at [476, 248] on div "Paiement via Stripe" at bounding box center [646, 254] width 785 height 13
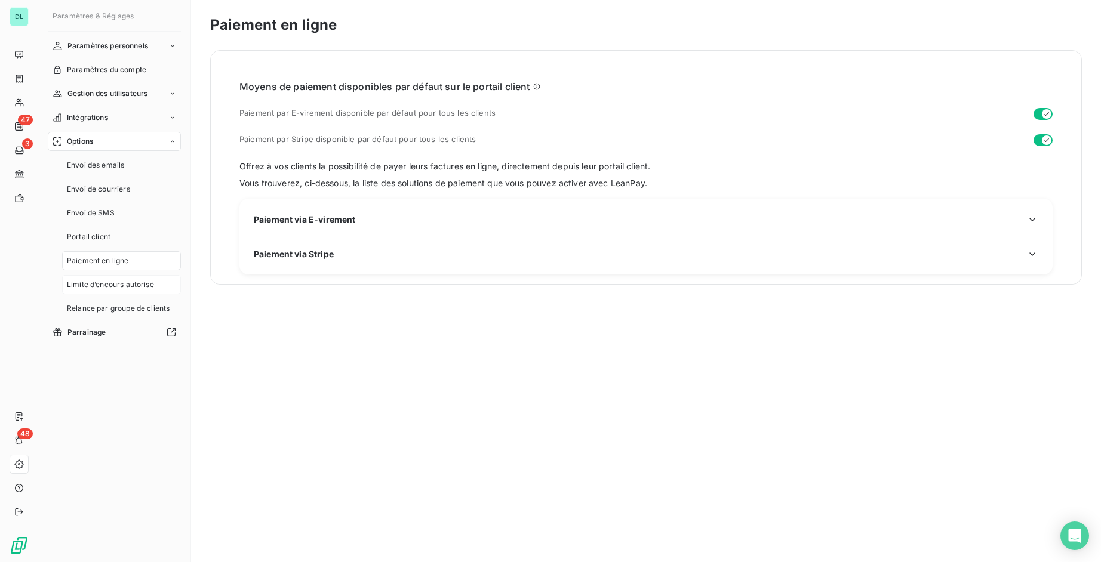
click at [131, 291] on div "Limite d’encours autorisé" at bounding box center [121, 284] width 119 height 19
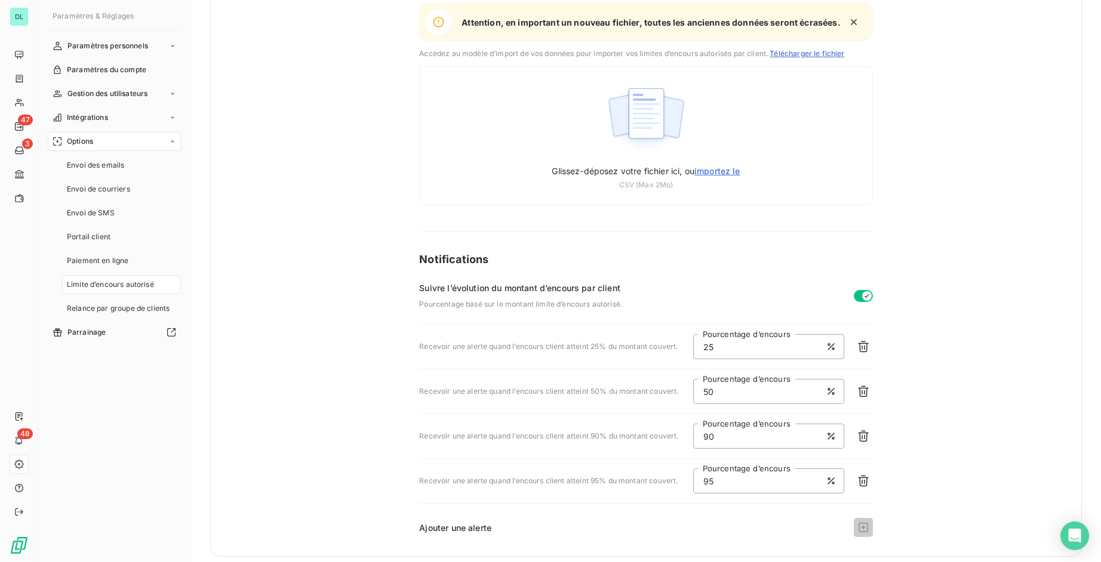
scroll to position [106, 0]
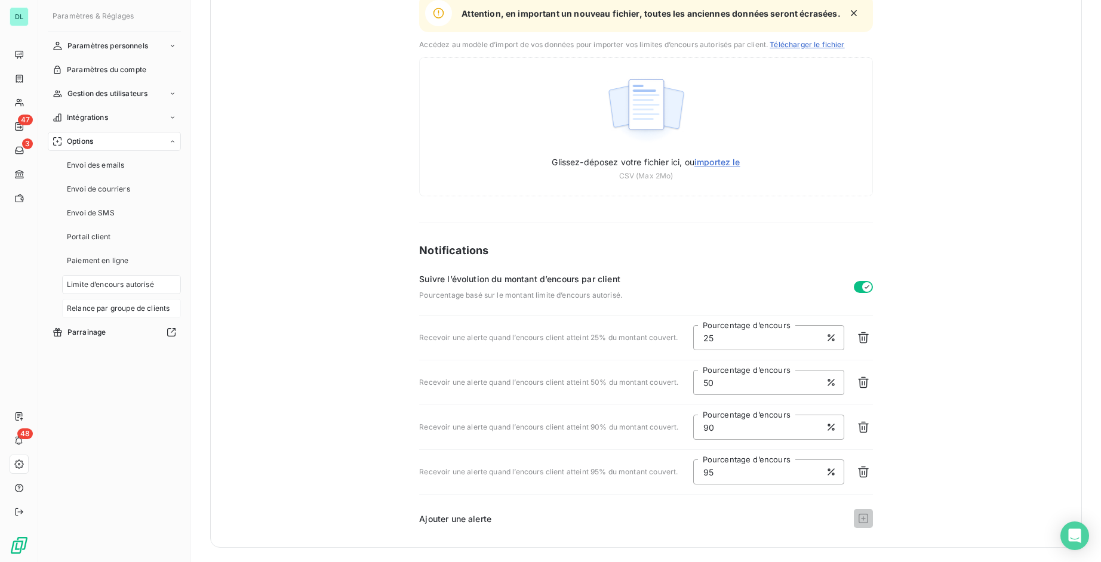
click at [103, 306] on span "Relance par groupe de clients" at bounding box center [118, 308] width 103 height 11
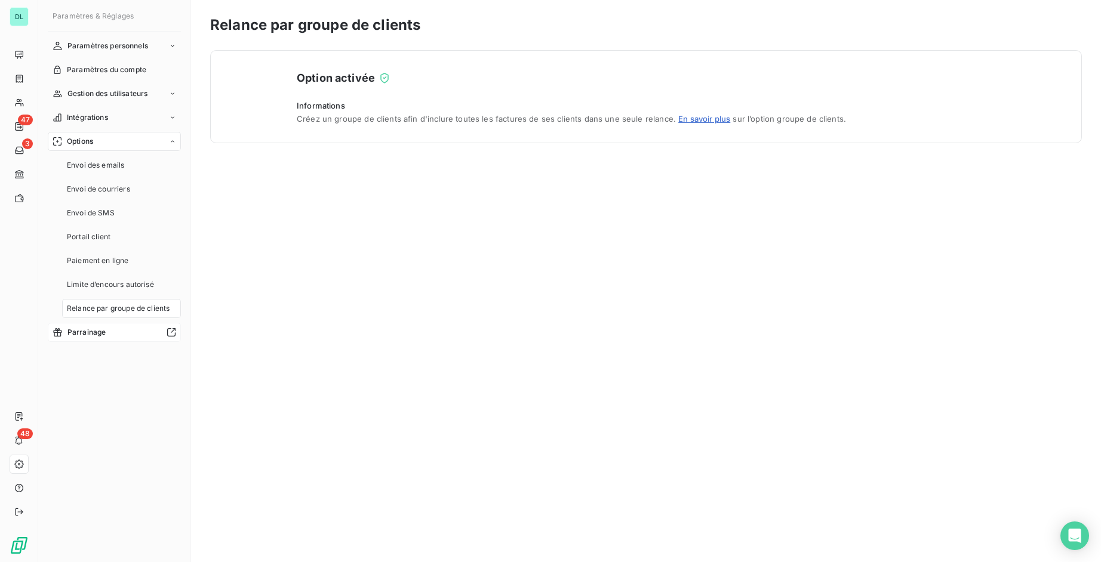
click at [104, 338] on div "Parrainage" at bounding box center [114, 332] width 133 height 19
click at [90, 163] on span "Envoi des emails" at bounding box center [95, 165] width 57 height 11
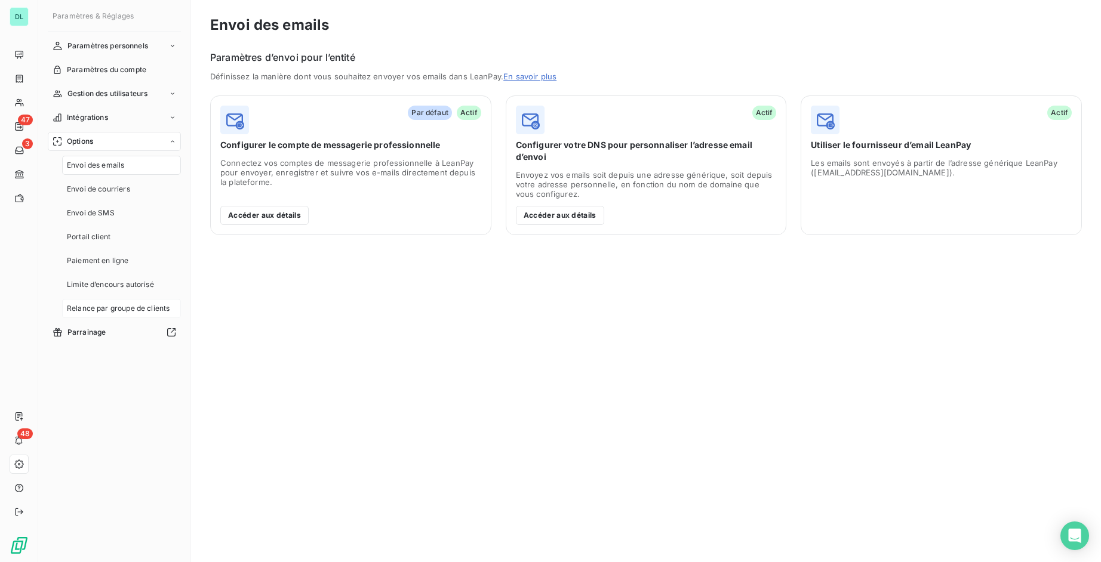
click at [112, 314] on div "Relance par groupe de clients" at bounding box center [121, 308] width 119 height 19
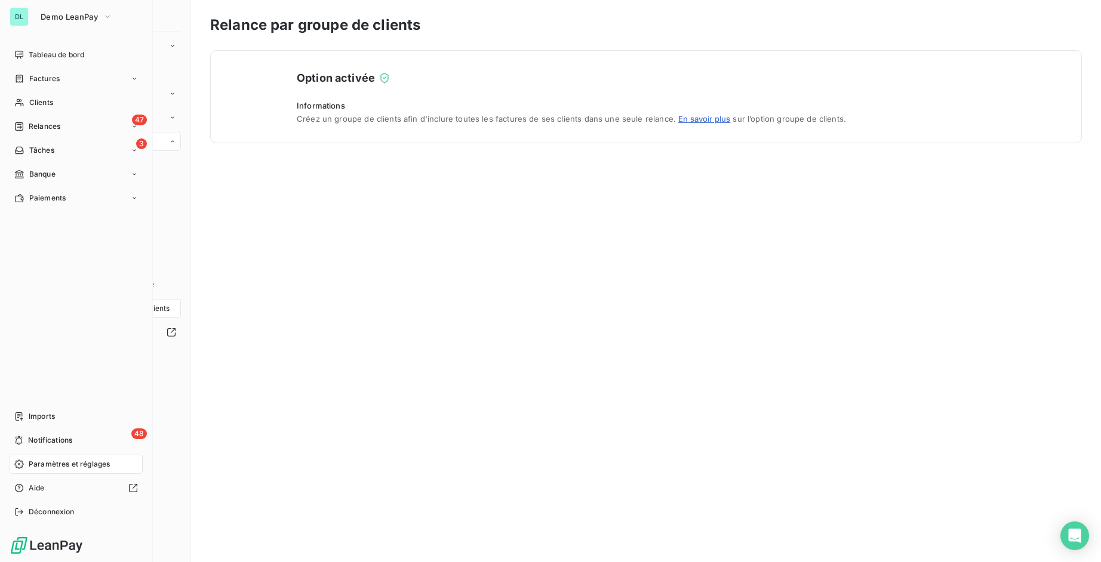
click at [43, 522] on div "DL Demo LeanPay Tableau de bord Factures Clients 47 Relances 3 Tâches Banque Pa…" at bounding box center [76, 281] width 153 height 562
click at [47, 516] on span "Déconnexion" at bounding box center [52, 512] width 46 height 11
